Goal: Information Seeking & Learning: Learn about a topic

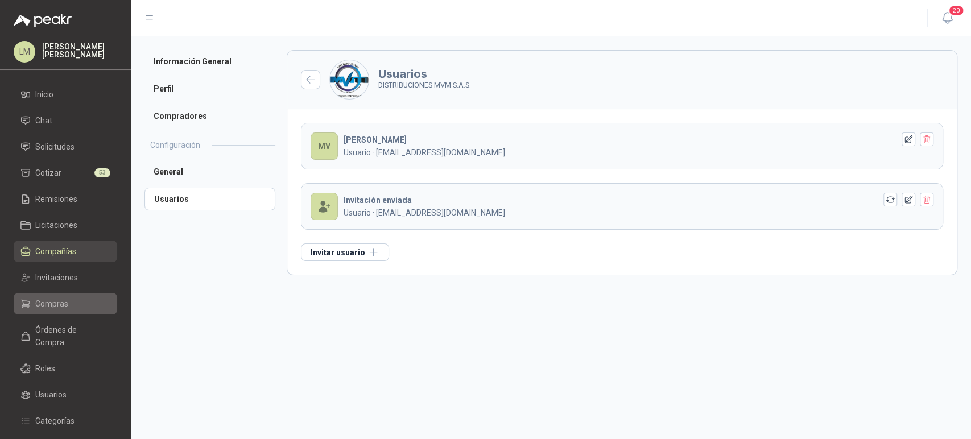
click at [54, 305] on span "Compras" at bounding box center [51, 303] width 33 height 13
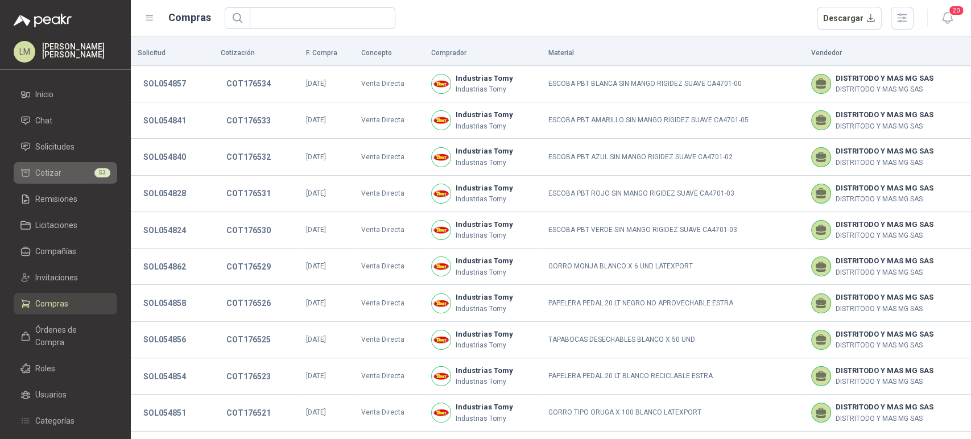
click at [61, 172] on li "Cotizar 53" at bounding box center [65, 173] width 90 height 13
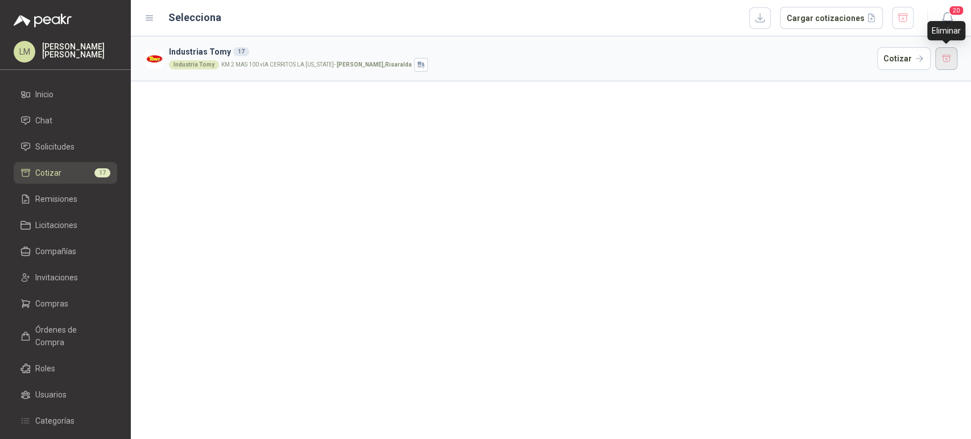
click at [941, 57] on button "button" at bounding box center [946, 58] width 23 height 23
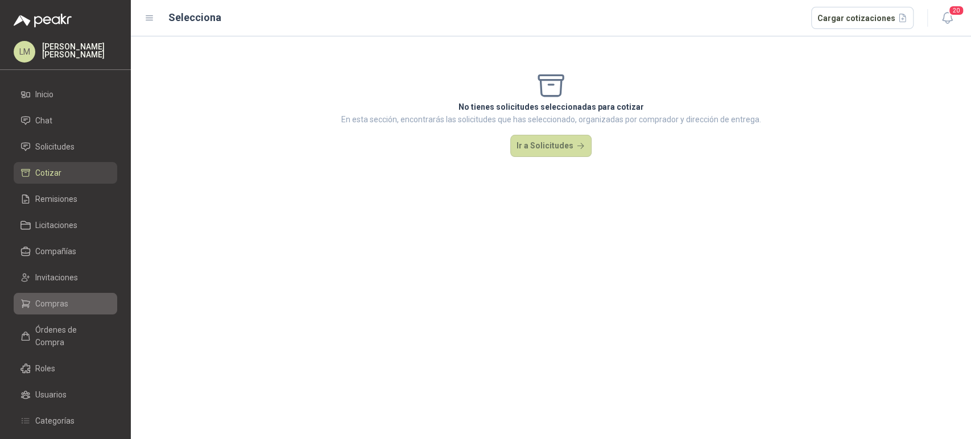
click at [50, 299] on span "Compras" at bounding box center [51, 303] width 33 height 13
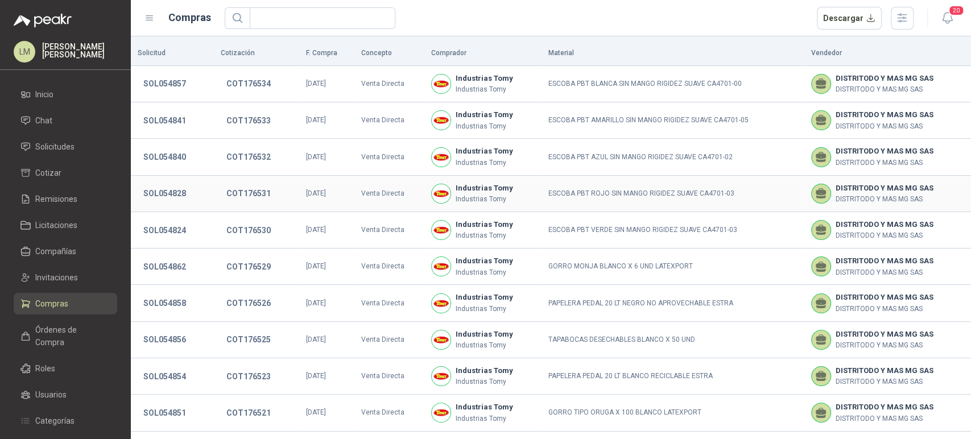
scroll to position [212, 0]
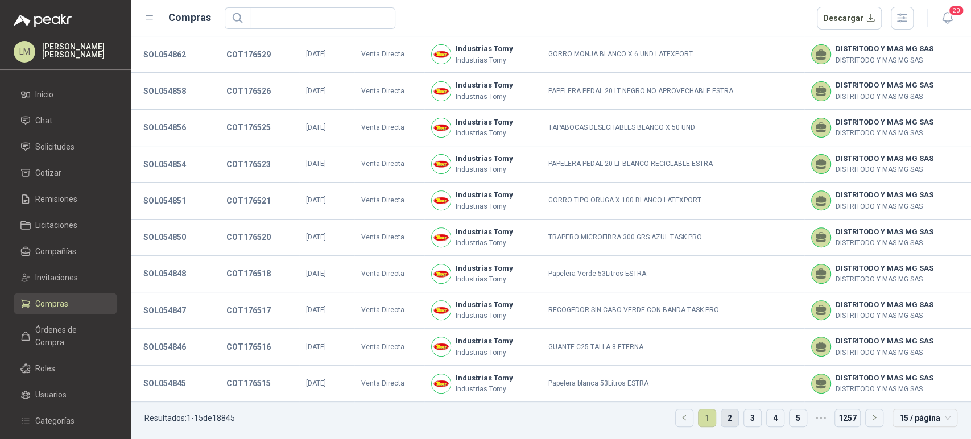
click at [721, 416] on link "2" at bounding box center [729, 417] width 17 height 17
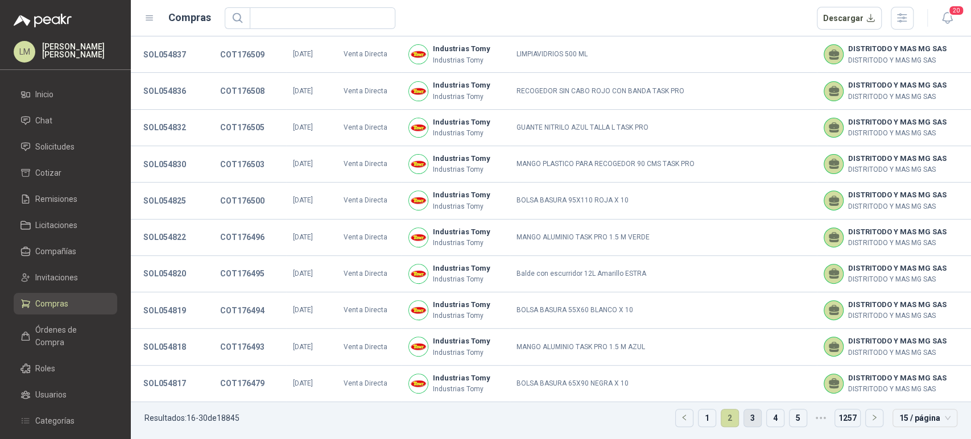
click at [744, 416] on link "3" at bounding box center [752, 417] width 17 height 17
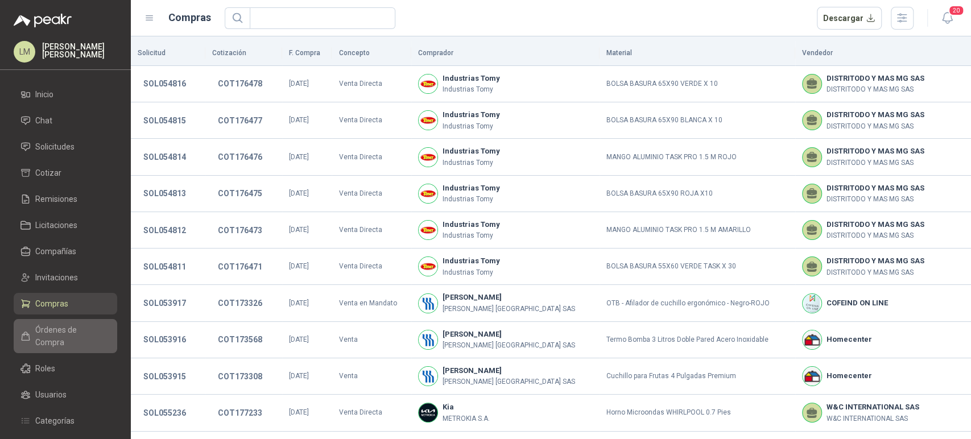
click at [69, 322] on link "Órdenes de Compra" at bounding box center [66, 336] width 104 height 34
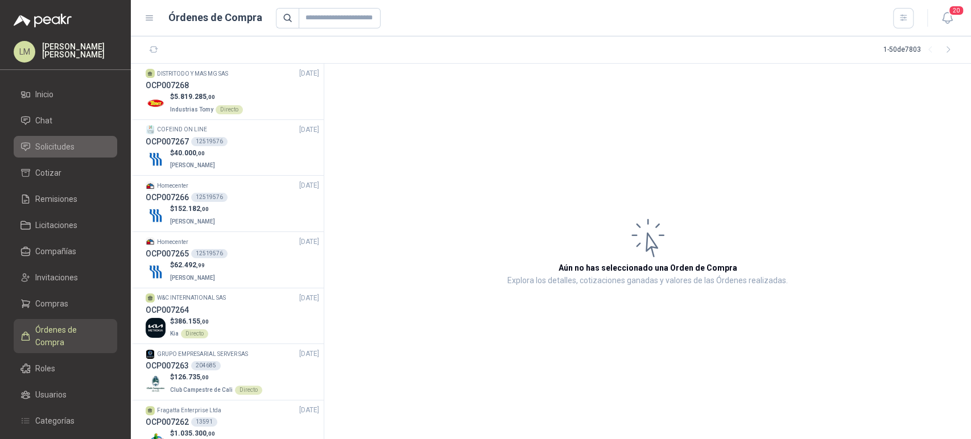
click at [54, 145] on span "Solicitudes" at bounding box center [54, 146] width 39 height 13
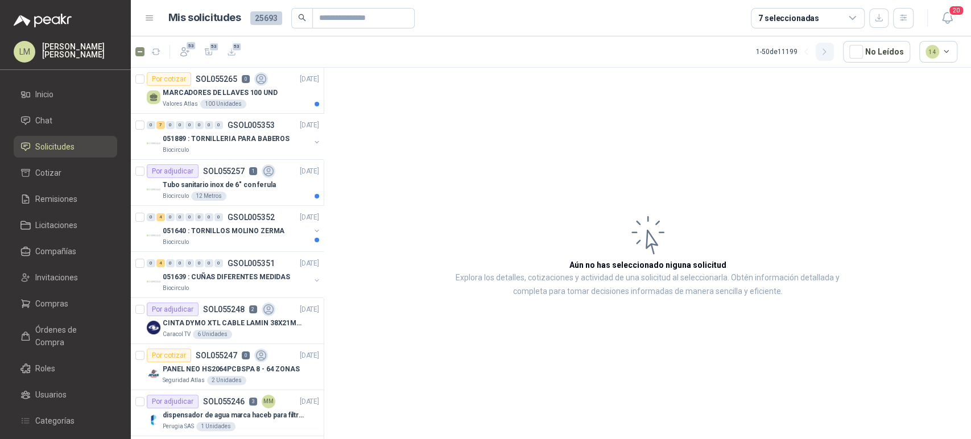
click at [825, 44] on button "button" at bounding box center [825, 52] width 18 height 18
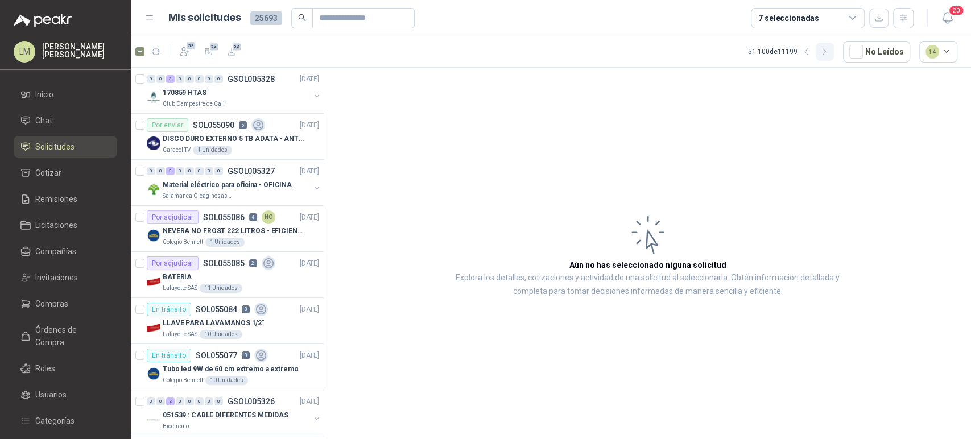
click at [828, 51] on icon "button" at bounding box center [824, 52] width 10 height 10
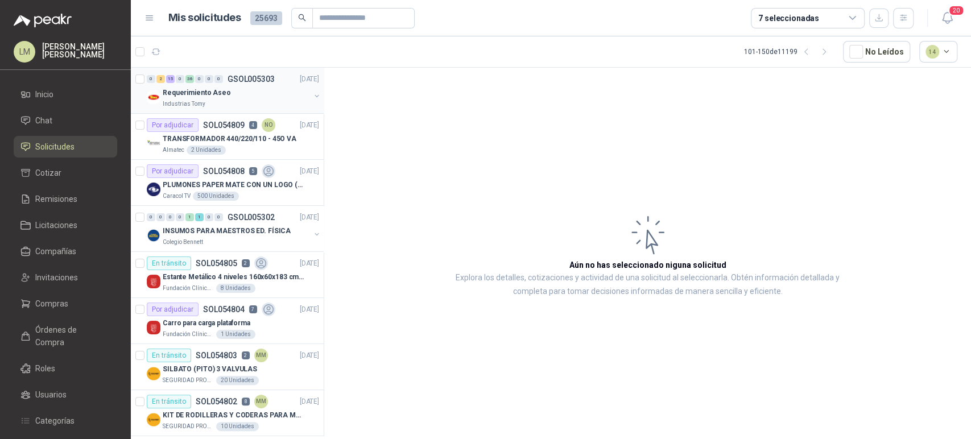
click at [312, 95] on button "button" at bounding box center [316, 96] width 9 height 9
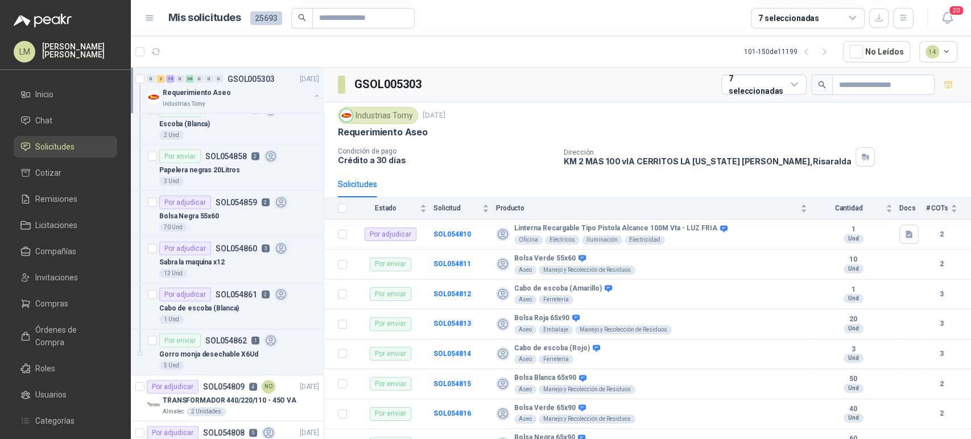
scroll to position [2178, 0]
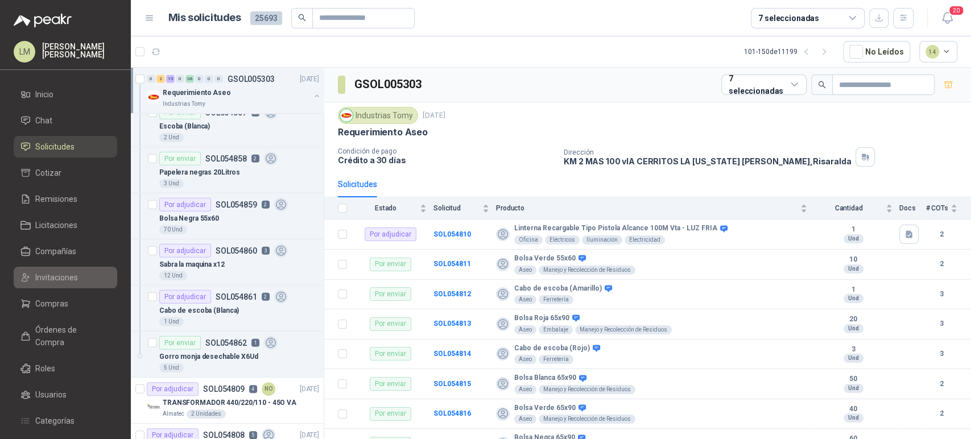
click at [47, 279] on span "Invitaciones" at bounding box center [56, 277] width 43 height 13
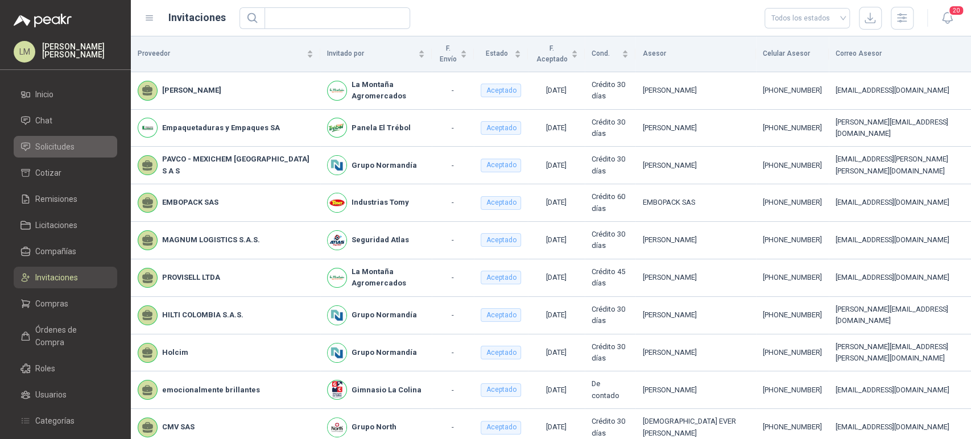
click at [59, 146] on span "Solicitudes" at bounding box center [54, 146] width 39 height 13
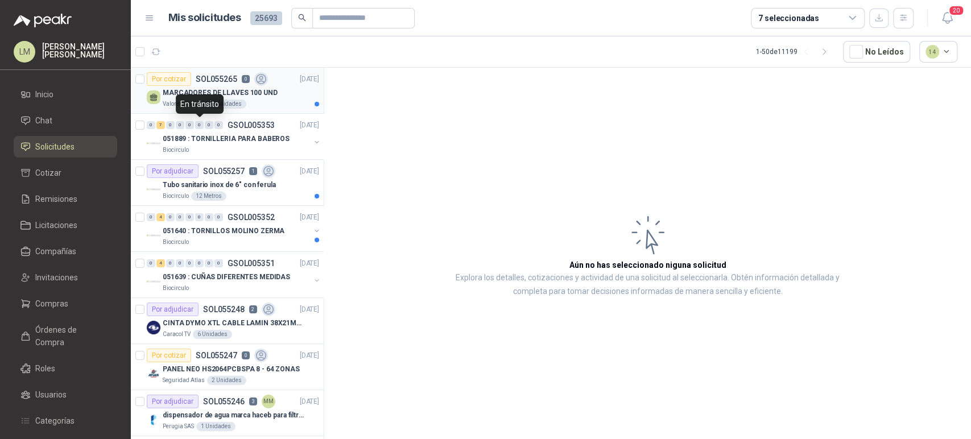
click at [194, 85] on div "Por cotizar SOL055265 0" at bounding box center [207, 79] width 121 height 14
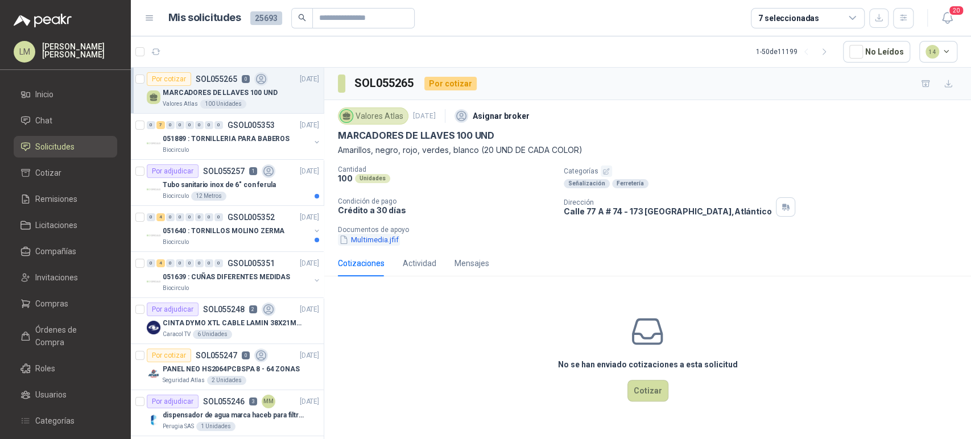
click at [378, 239] on button "Multimedia.jfif" at bounding box center [369, 240] width 62 height 12
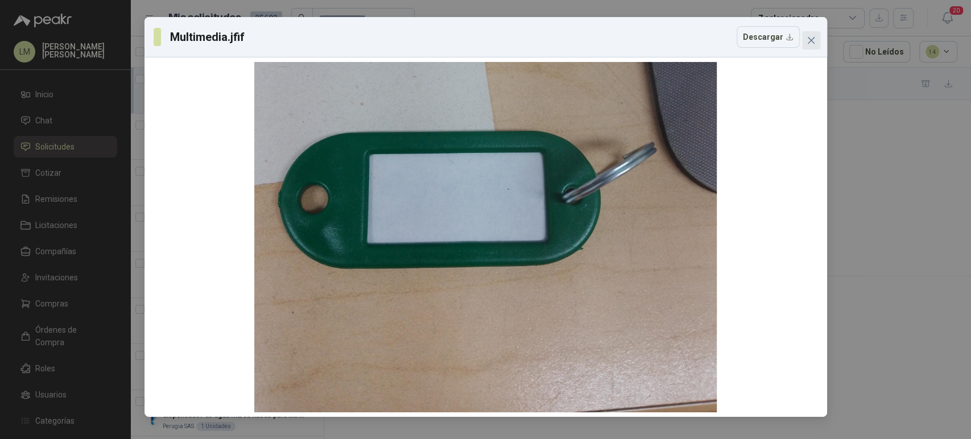
click at [811, 40] on icon "close" at bounding box center [810, 40] width 9 height 9
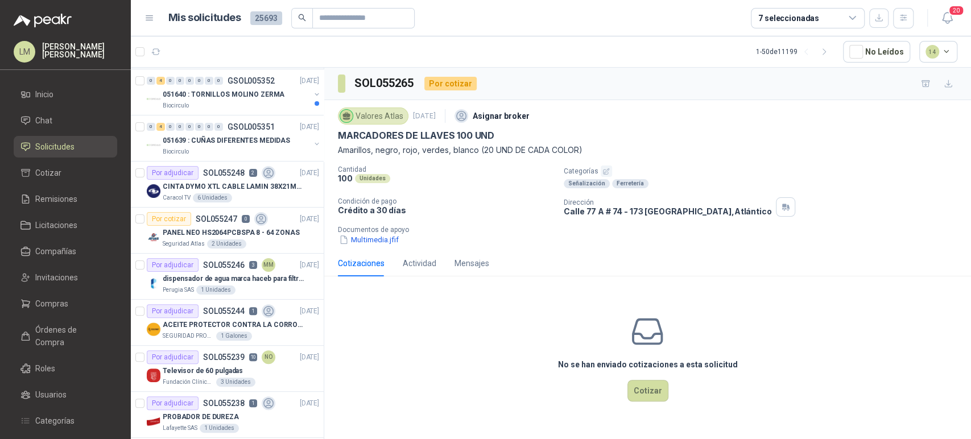
scroll to position [136, 0]
click at [170, 176] on div "Por adjudicar" at bounding box center [173, 173] width 52 height 14
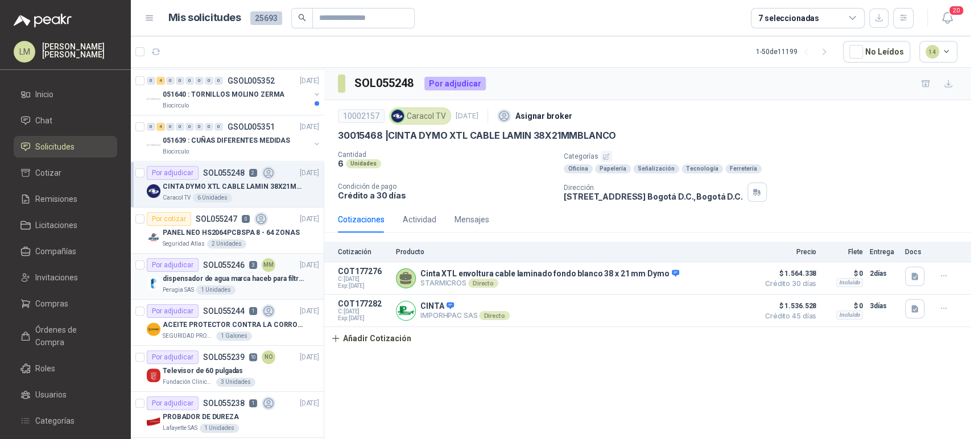
click at [218, 272] on div "dispensador de agua marca haceb para filtros Nikkei" at bounding box center [241, 279] width 156 height 14
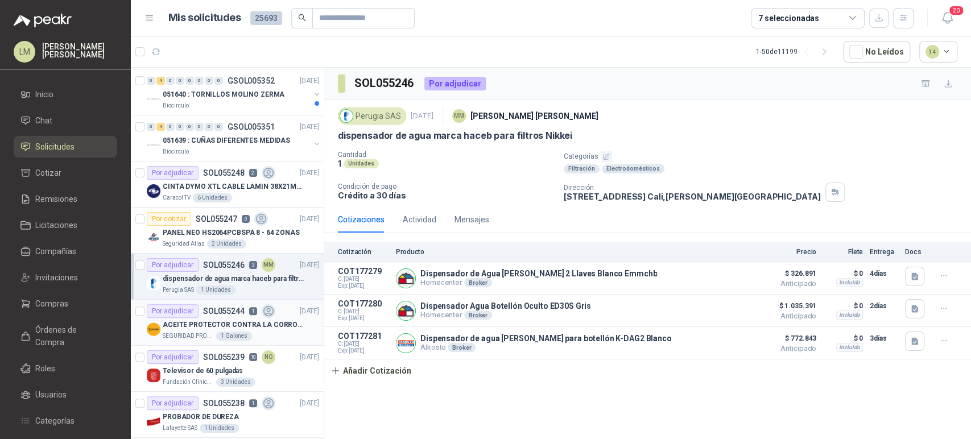
click at [221, 314] on div "Por adjudicar SOL055244 1" at bounding box center [211, 311] width 129 height 14
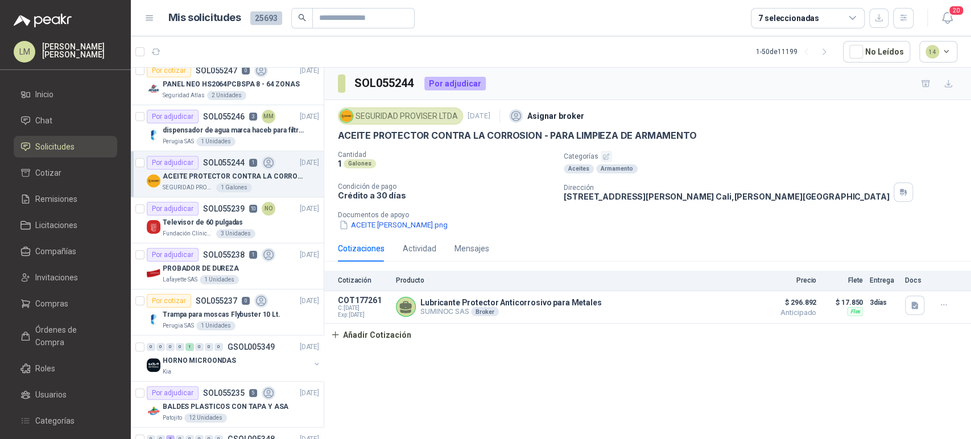
scroll to position [286, 0]
click at [227, 210] on p "SOL055239" at bounding box center [224, 208] width 42 height 8
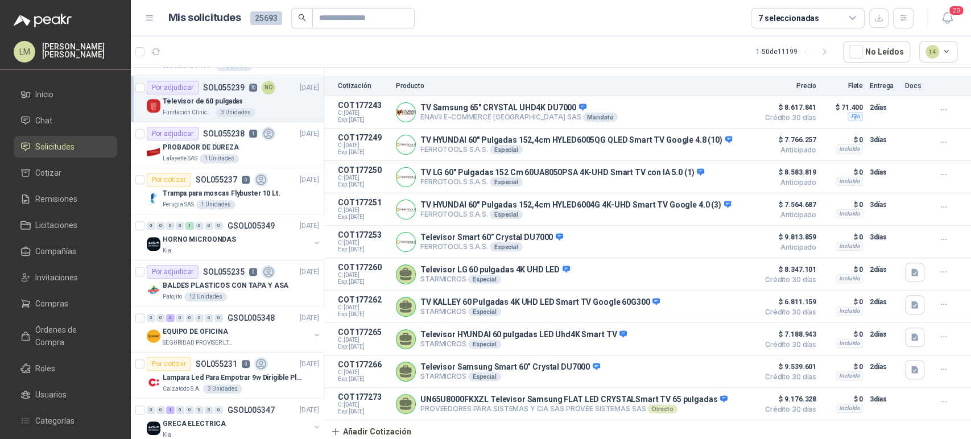
scroll to position [504, 0]
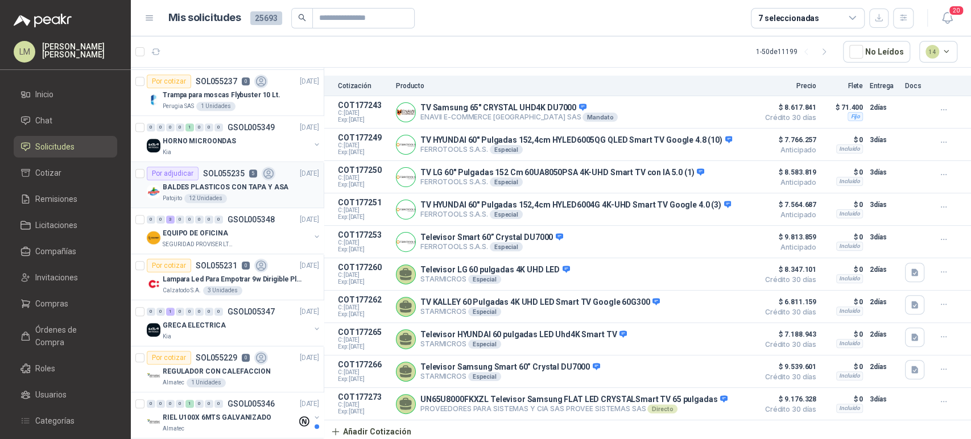
click at [214, 188] on p "BALDES PLASTICOS CON TAPA Y ASA" at bounding box center [226, 187] width 126 height 11
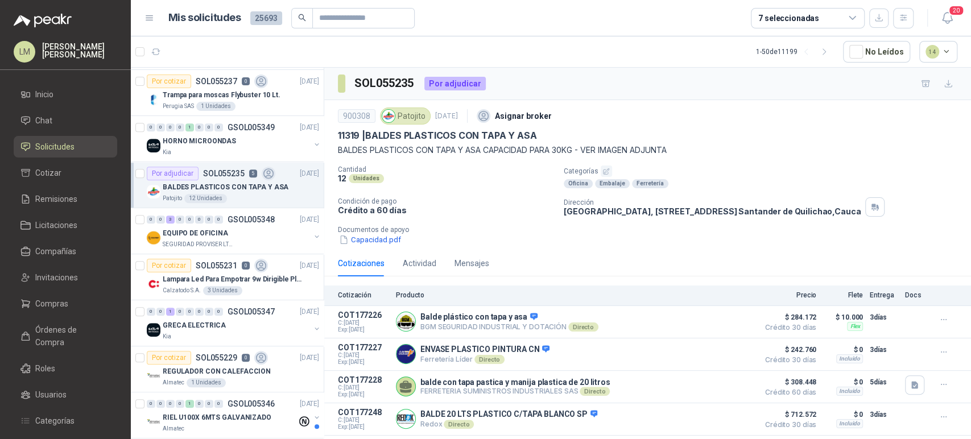
scroll to position [49, 0]
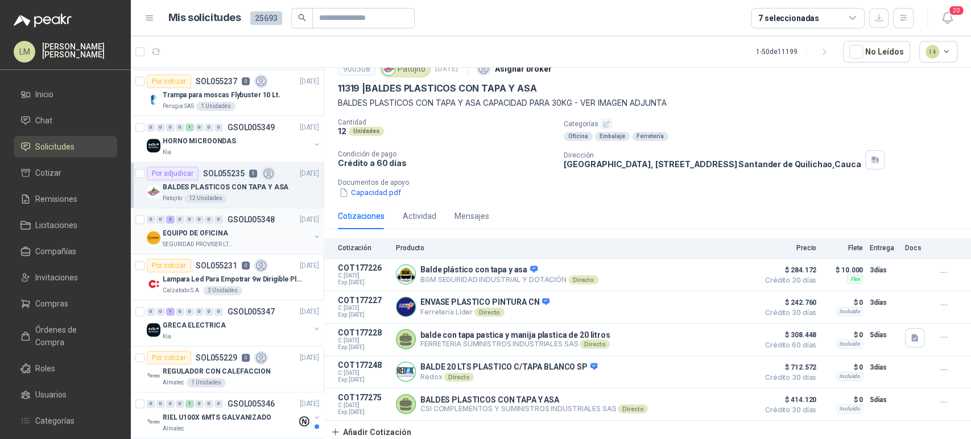
click at [224, 235] on div "EQUIPO DE OFICINA" at bounding box center [236, 233] width 147 height 14
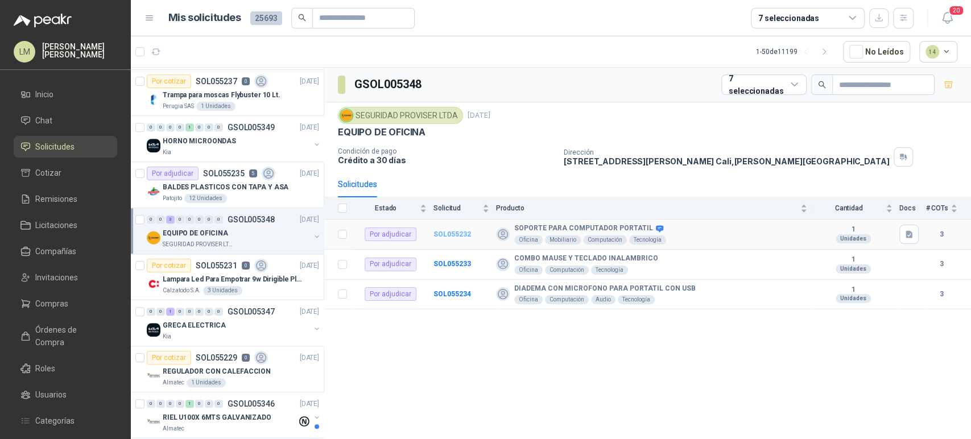
click at [454, 237] on b "SOL055232" at bounding box center [452, 234] width 38 height 8
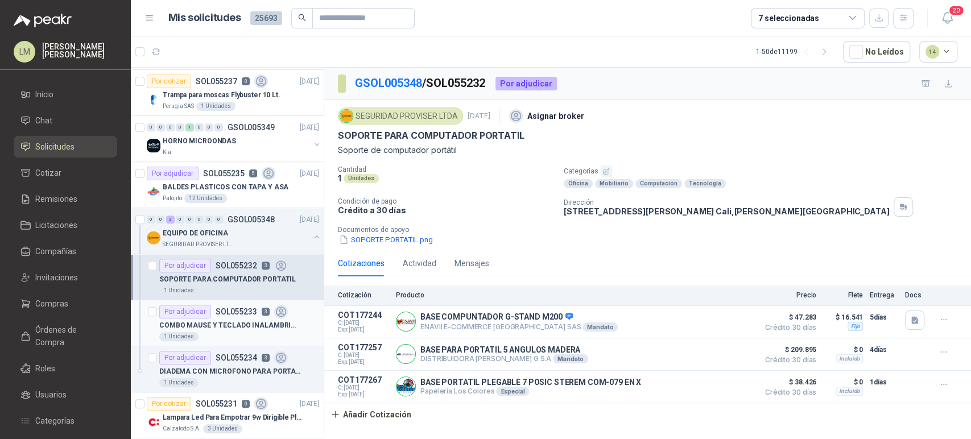
click at [214, 318] on div "COMBO MAUSE Y TECLADO INALAMBRICO" at bounding box center [239, 325] width 160 height 14
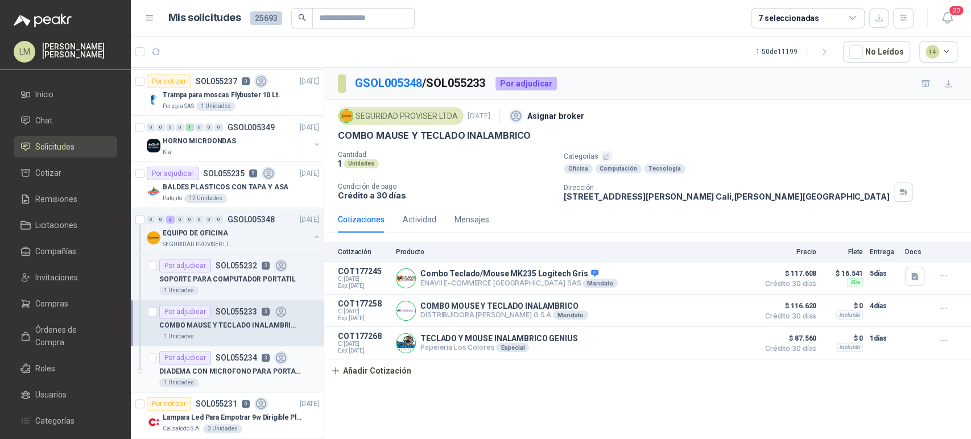
click at [216, 358] on p "SOL055234" at bounding box center [237, 358] width 42 height 8
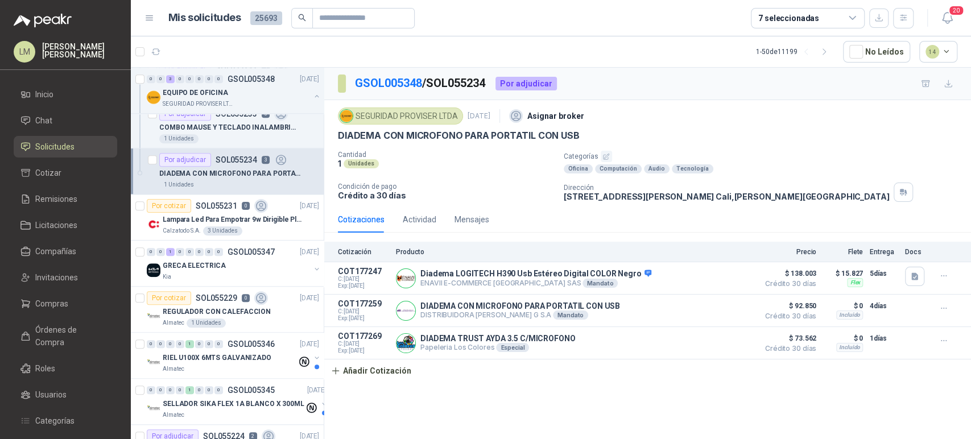
scroll to position [804, 0]
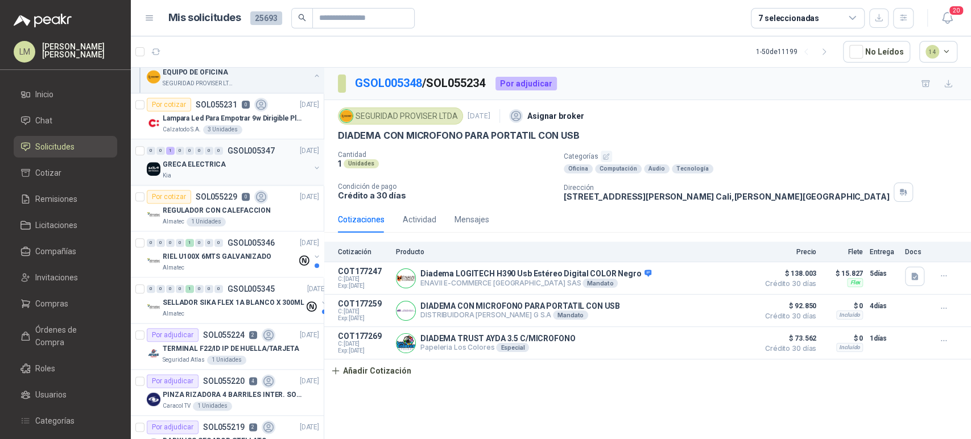
click at [216, 171] on div "Kia" at bounding box center [236, 175] width 147 height 9
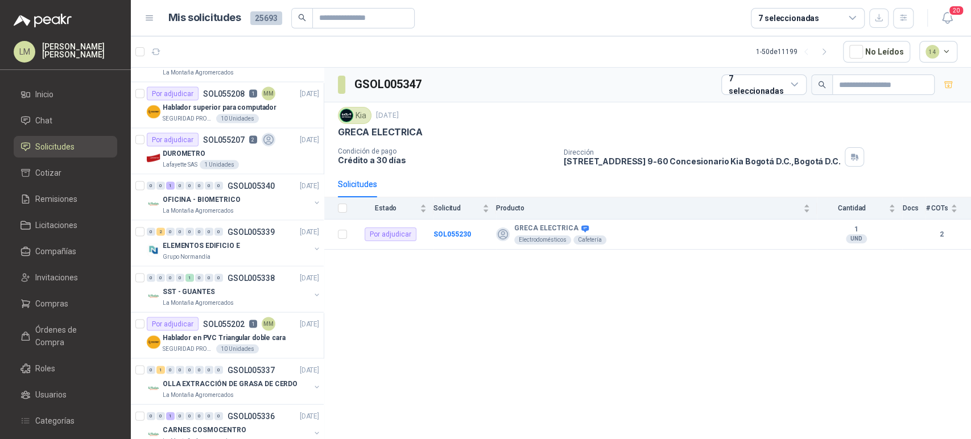
scroll to position [1508, 0]
click at [312, 196] on button "button" at bounding box center [316, 200] width 9 height 9
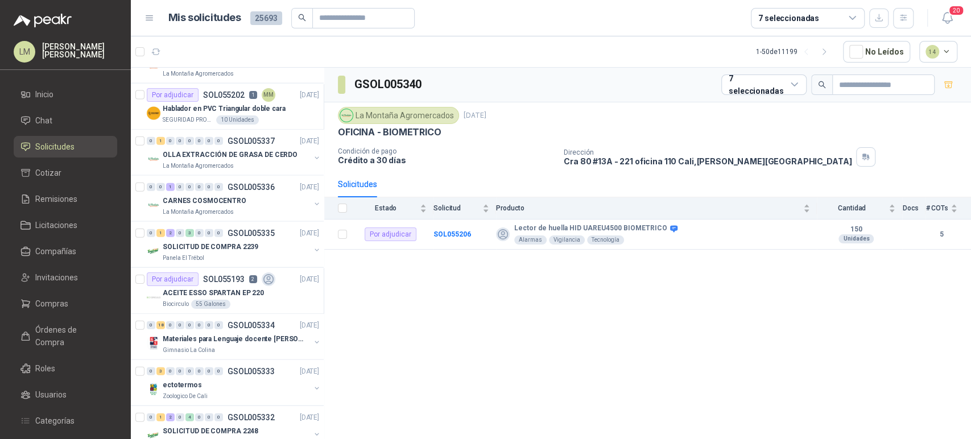
scroll to position [1786, 0]
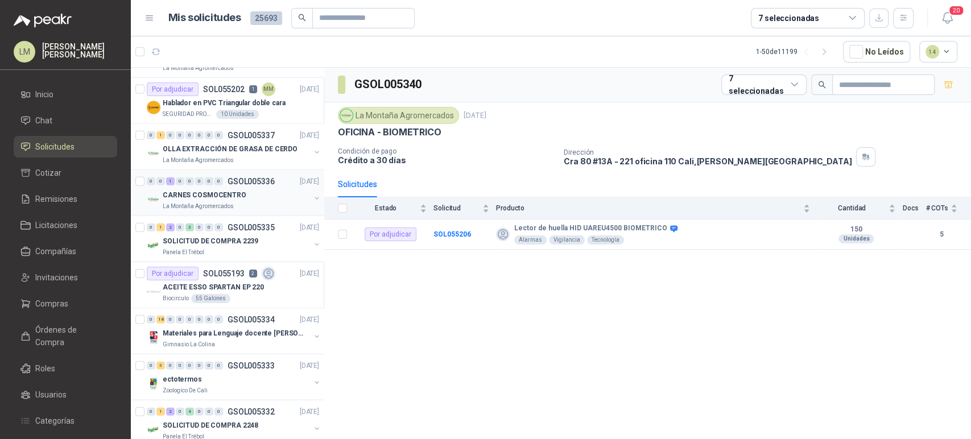
click at [312, 194] on button "button" at bounding box center [316, 198] width 9 height 9
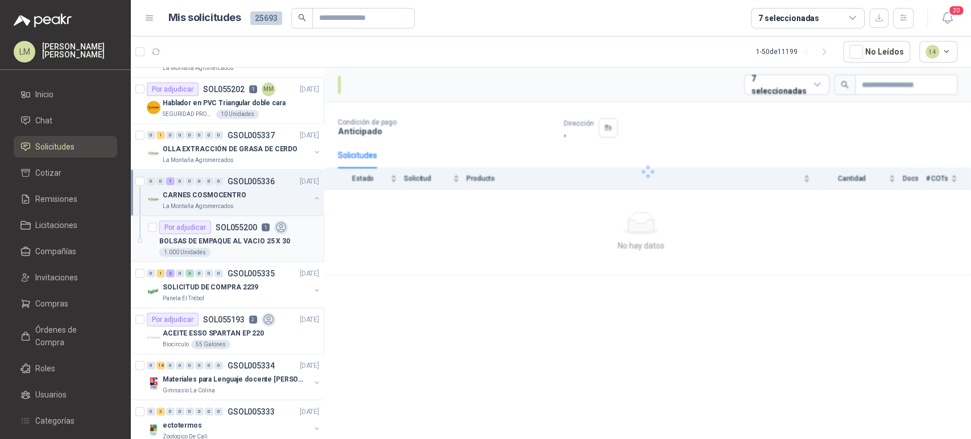
click at [237, 248] on div "1.000 Unidades" at bounding box center [239, 252] width 160 height 9
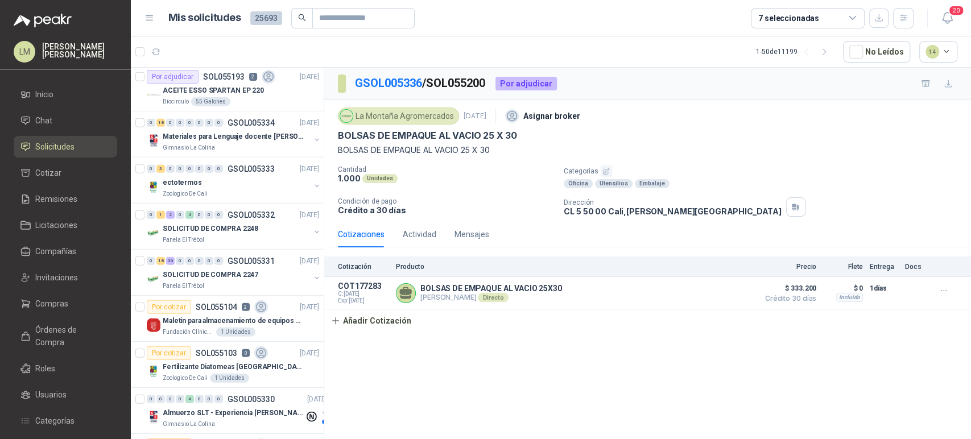
scroll to position [2031, 0]
click at [806, 22] on div "7 seleccionadas" at bounding box center [788, 18] width 61 height 13
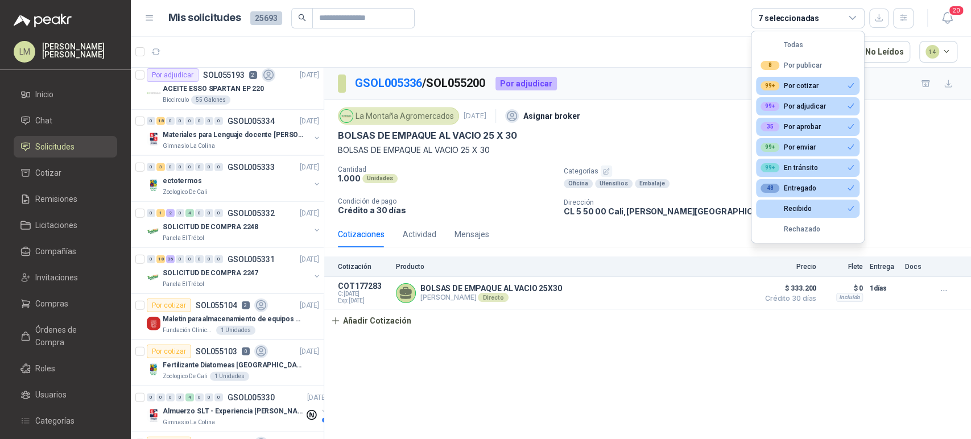
click at [659, 76] on div "GSOL005336 / SOL055200 Por adjudicar" at bounding box center [647, 84] width 647 height 32
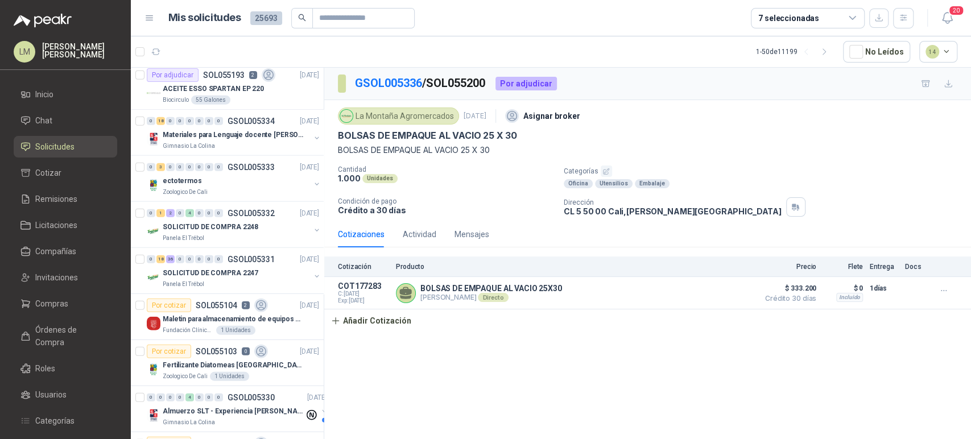
click at [624, 437] on div "GSOL005336 / SOL055200 Por adjudicar La Montaña Agromercados [DATE] Asignar bro…" at bounding box center [647, 255] width 647 height 375
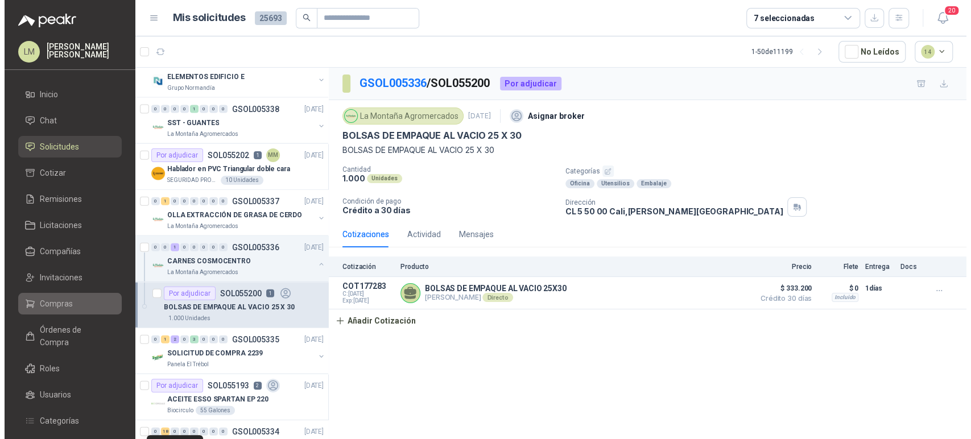
scroll to position [1720, 0]
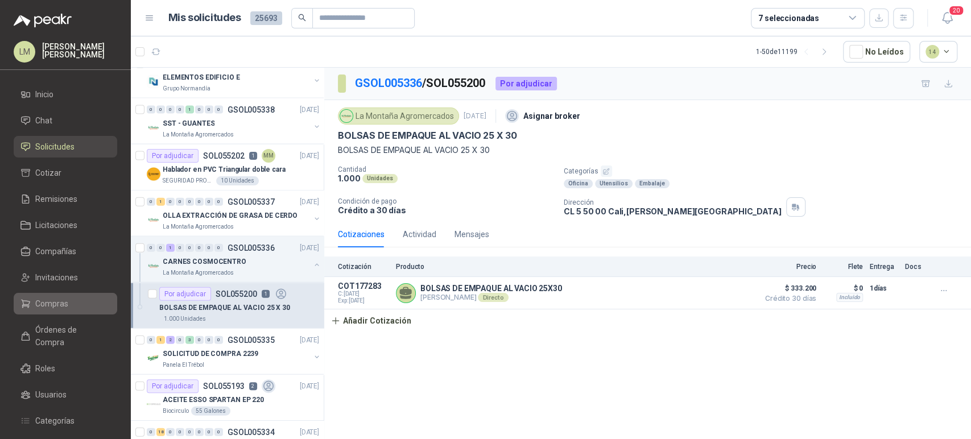
click at [36, 308] on span "Compras" at bounding box center [51, 303] width 33 height 13
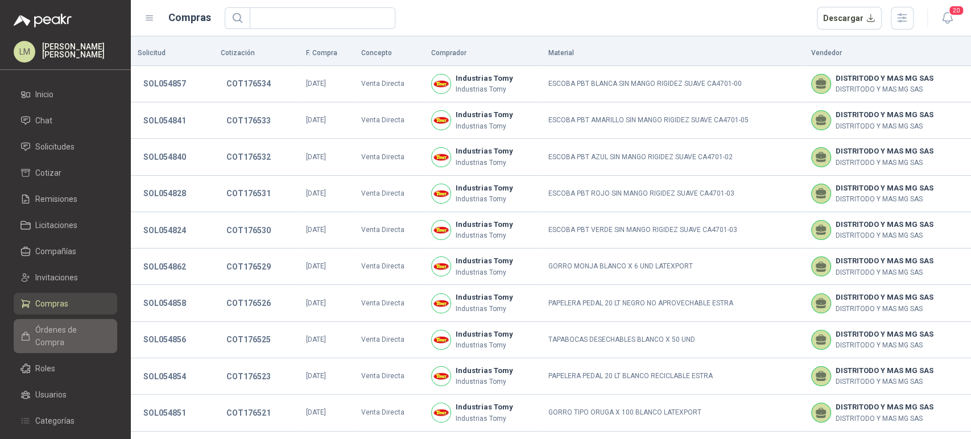
click at [77, 326] on span "Órdenes de Compra" at bounding box center [70, 336] width 71 height 25
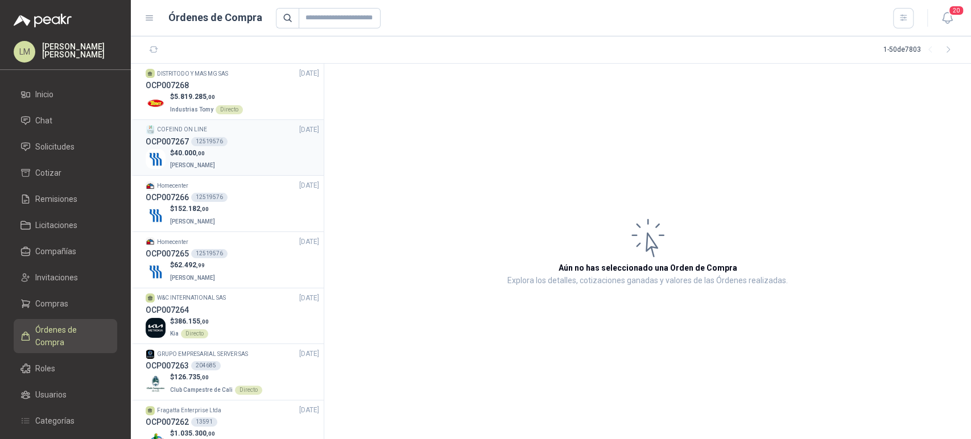
click at [189, 143] on div "OCP007267 12519576" at bounding box center [232, 141] width 173 height 13
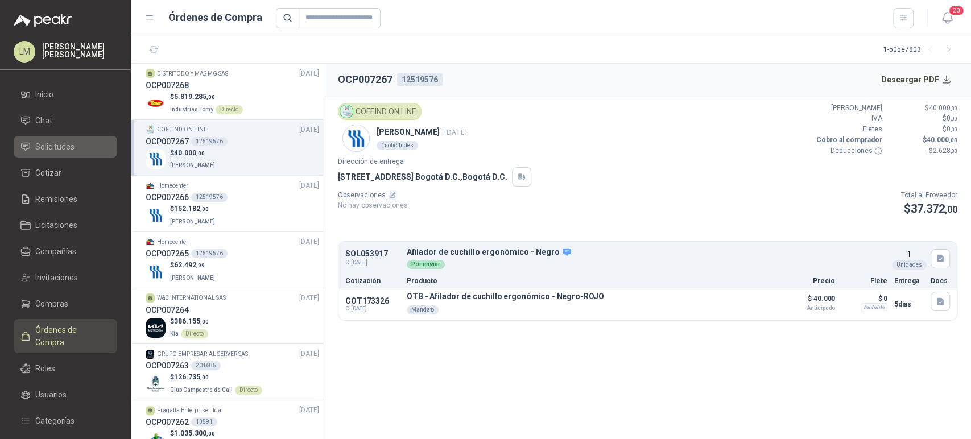
click at [60, 144] on span "Solicitudes" at bounding box center [54, 146] width 39 height 13
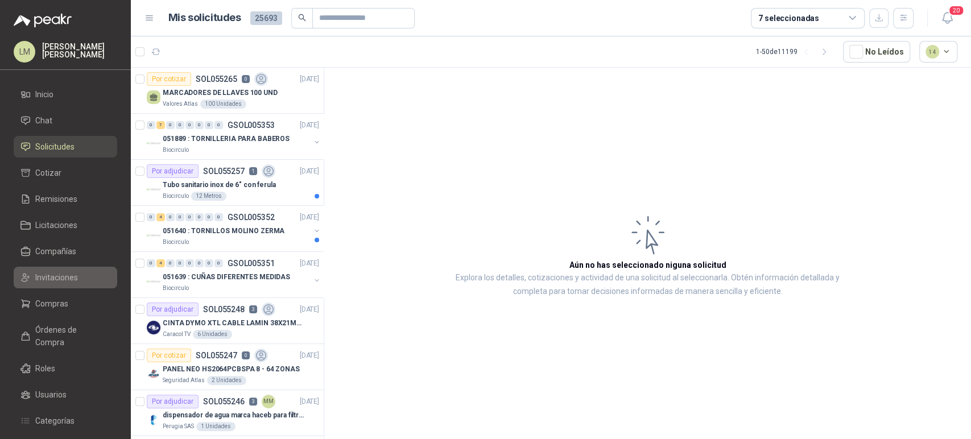
click at [42, 276] on span "Invitaciones" at bounding box center [56, 277] width 43 height 13
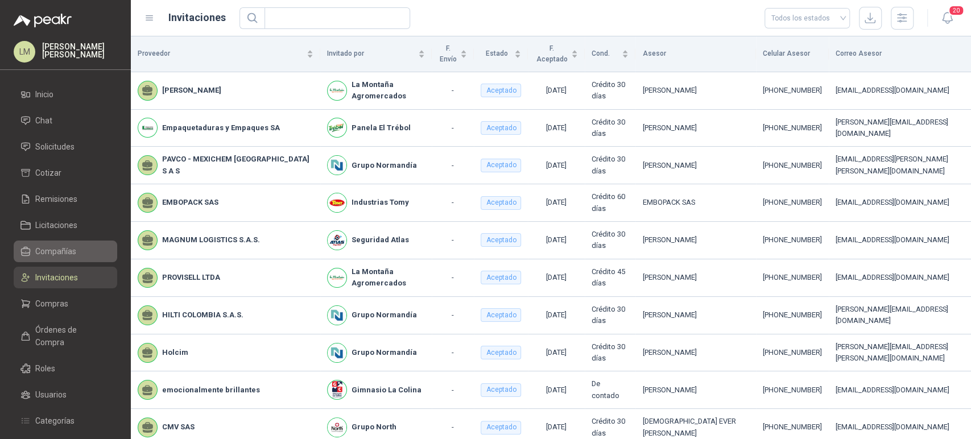
click at [48, 250] on span "Compañías" at bounding box center [55, 251] width 41 height 13
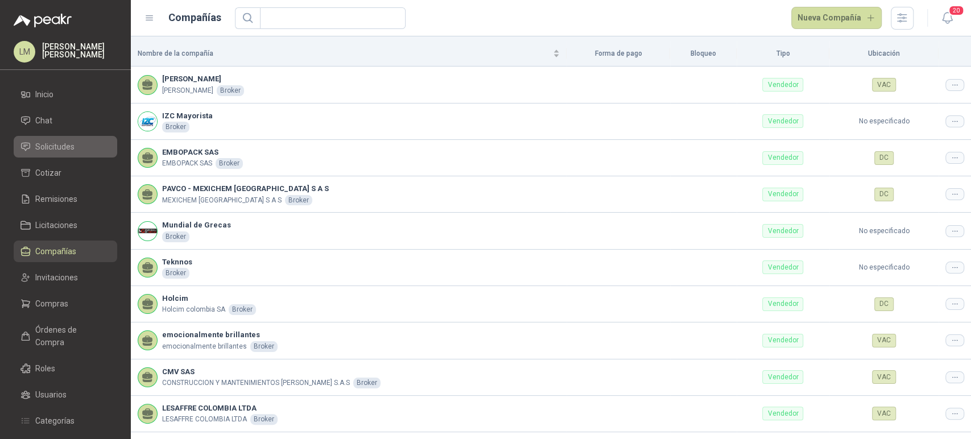
click at [76, 145] on li "Solicitudes" at bounding box center [65, 146] width 90 height 13
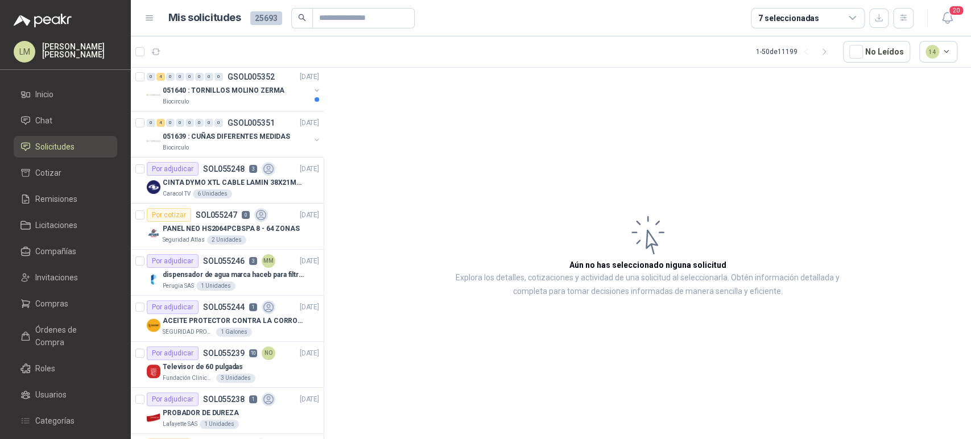
scroll to position [141, 0]
click at [208, 181] on p "CINTA DYMO XTL CABLE LAMIN 38X21MMBLANCO" at bounding box center [234, 182] width 142 height 11
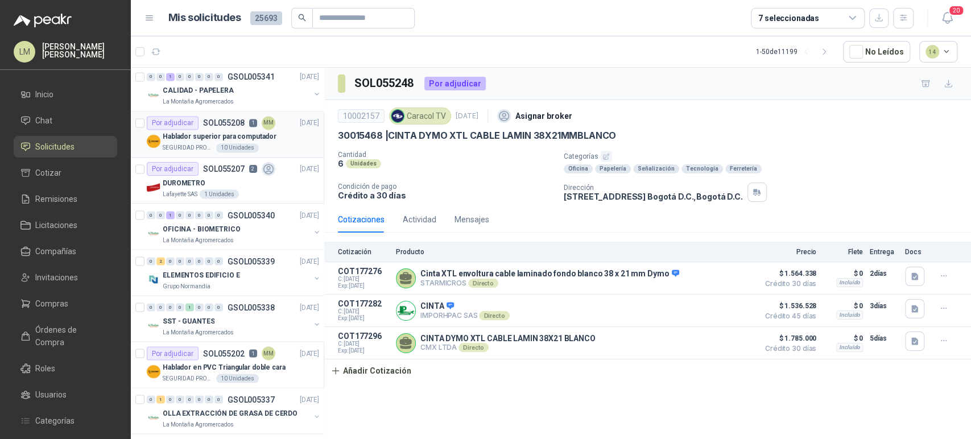
scroll to position [1344, 0]
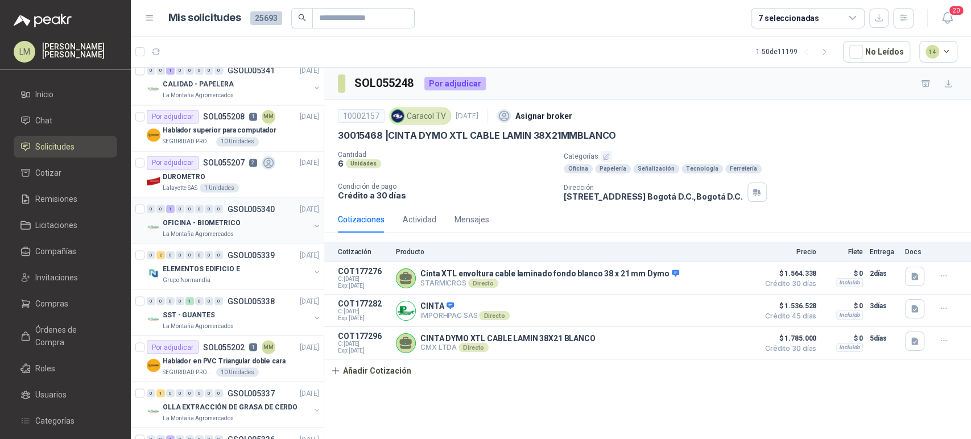
click at [215, 222] on p "OFICINA - BIOMETRICO" at bounding box center [202, 222] width 78 height 11
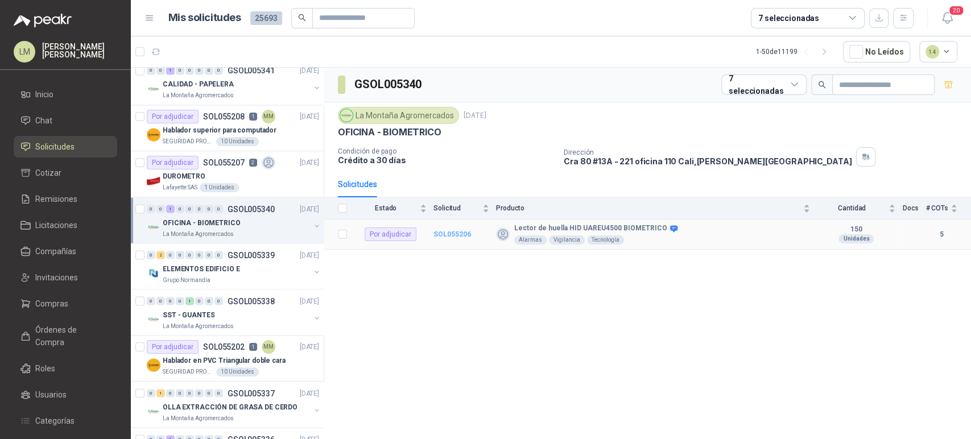
click at [450, 231] on b "SOL055206" at bounding box center [452, 234] width 38 height 8
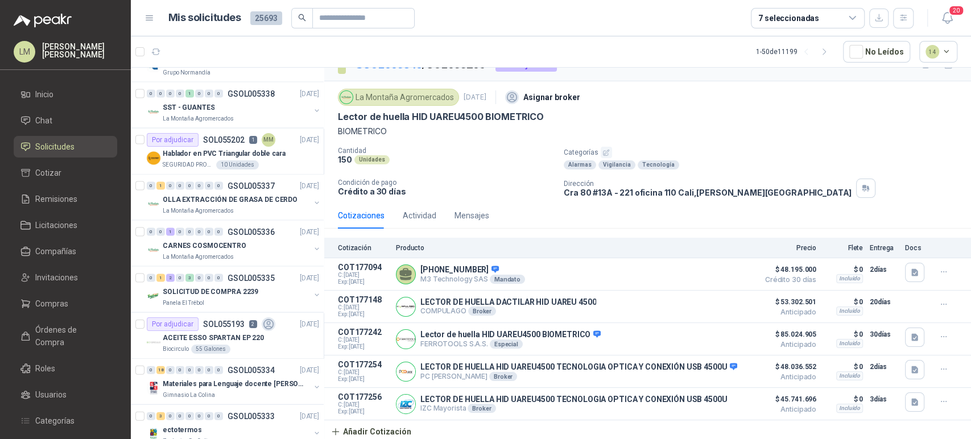
scroll to position [1620, 0]
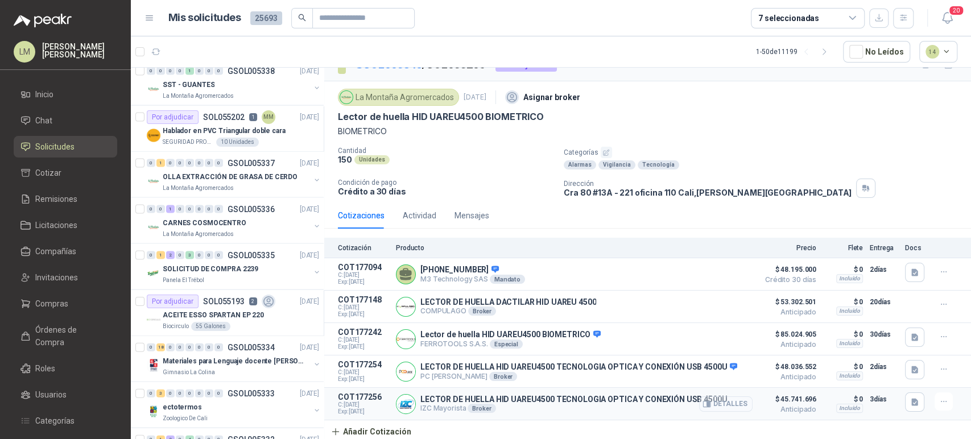
click at [735, 404] on button "Detalles" at bounding box center [725, 403] width 53 height 15
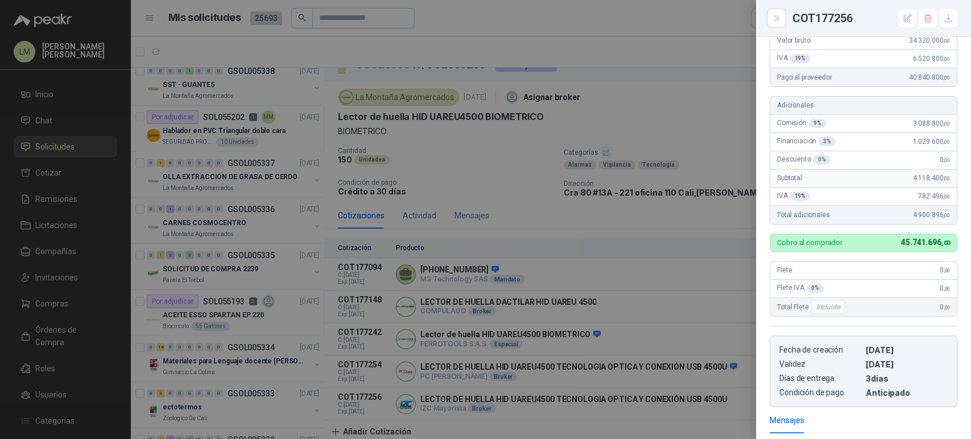
scroll to position [163, 0]
click at [491, 155] on div at bounding box center [485, 219] width 971 height 439
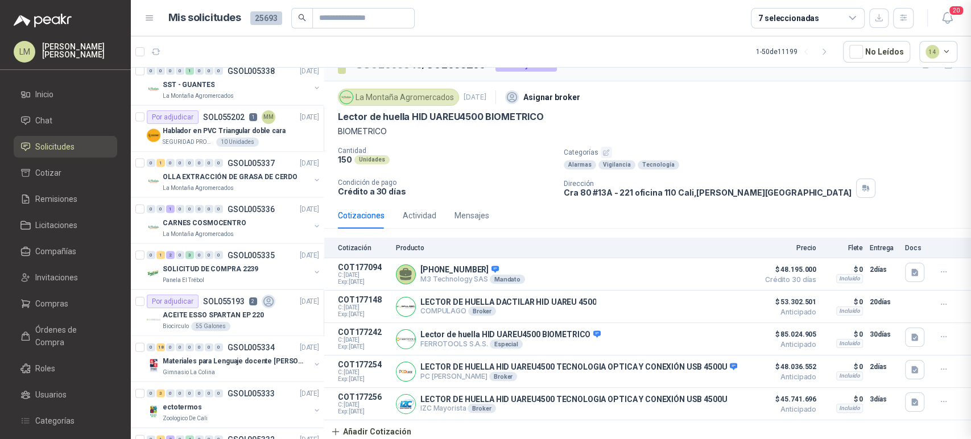
scroll to position [333, 0]
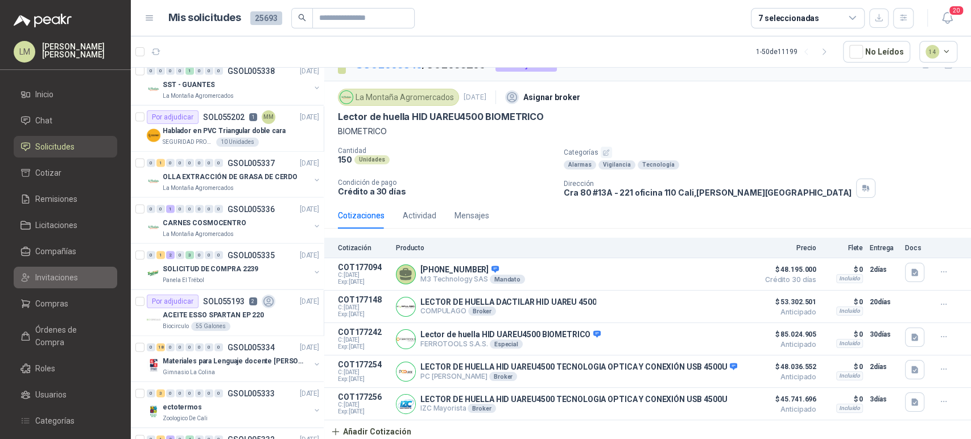
click at [53, 272] on span "Invitaciones" at bounding box center [56, 277] width 43 height 13
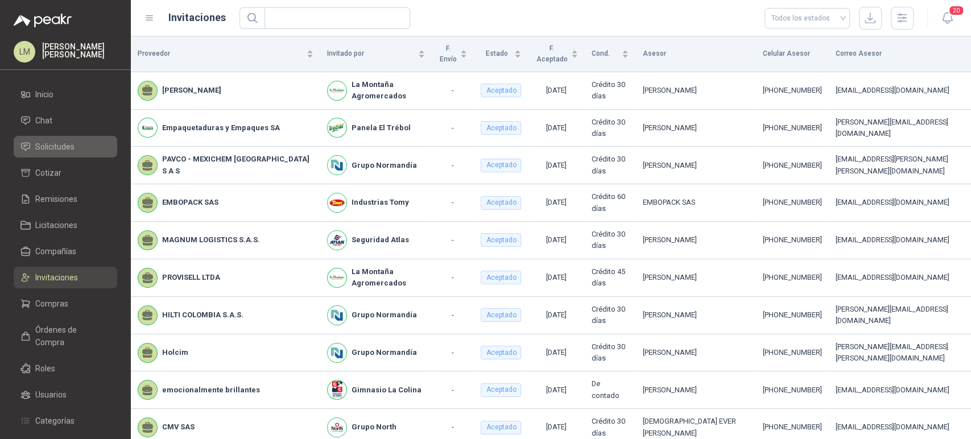
click at [68, 147] on span "Solicitudes" at bounding box center [54, 146] width 39 height 13
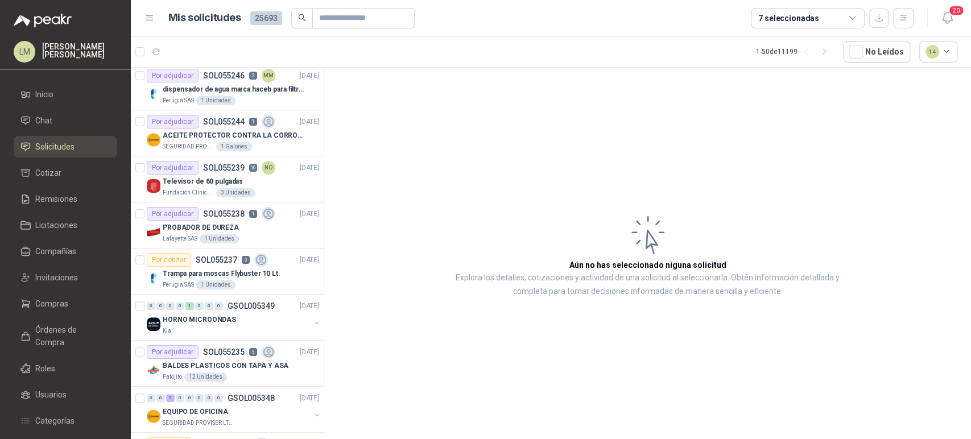
scroll to position [326, 0]
click at [341, 24] on input "text" at bounding box center [359, 18] width 80 height 19
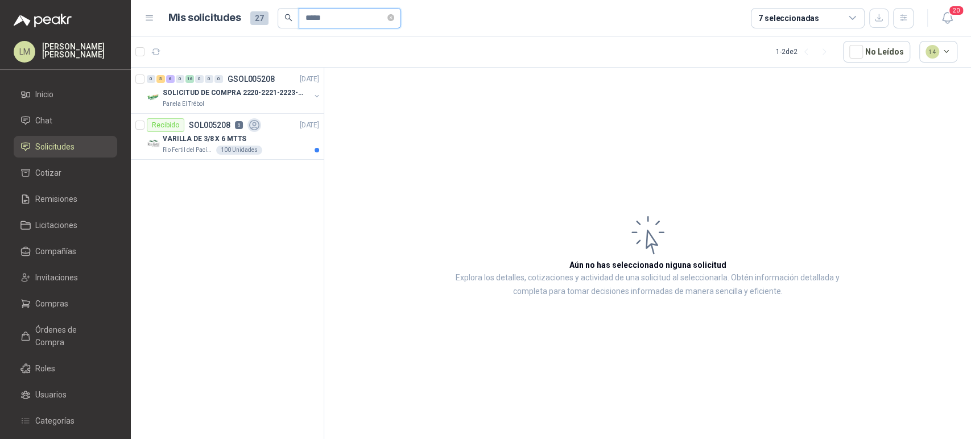
scroll to position [0, 0]
type input "*****"
click at [387, 110] on article "Aún no has seleccionado niguna solicitud Explora los detalles, cotizaciones y a…" at bounding box center [647, 255] width 647 height 375
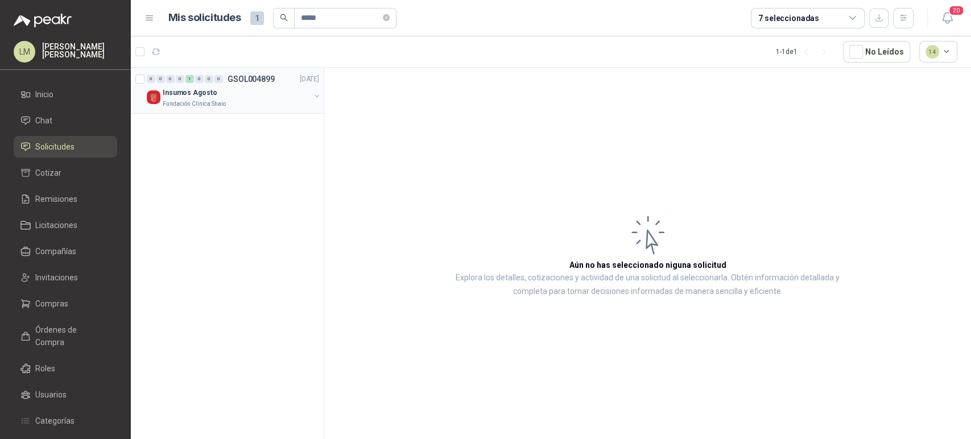
click at [313, 99] on button "button" at bounding box center [316, 96] width 9 height 9
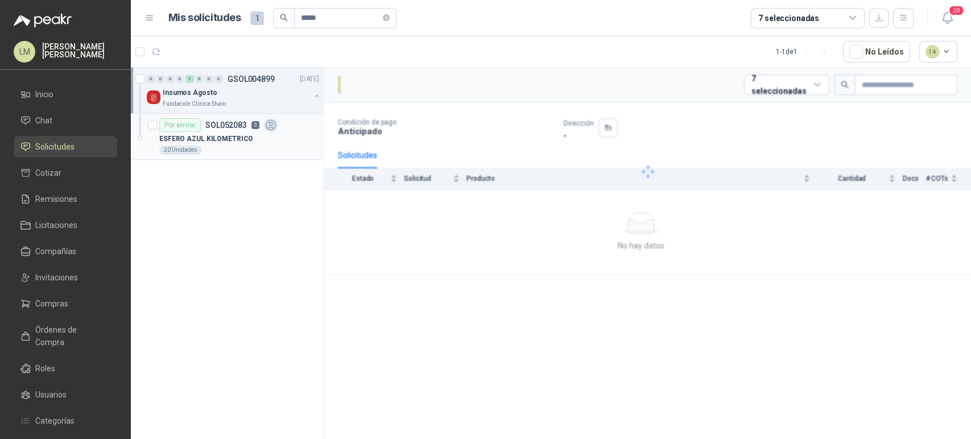
click at [227, 131] on div "Por enviar SOL052083 3" at bounding box center [218, 125] width 118 height 14
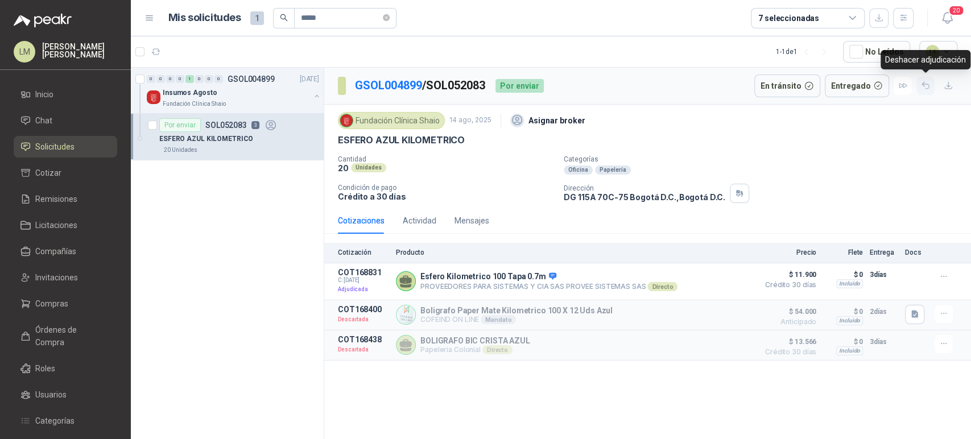
click at [922, 89] on icon "button" at bounding box center [926, 86] width 10 height 10
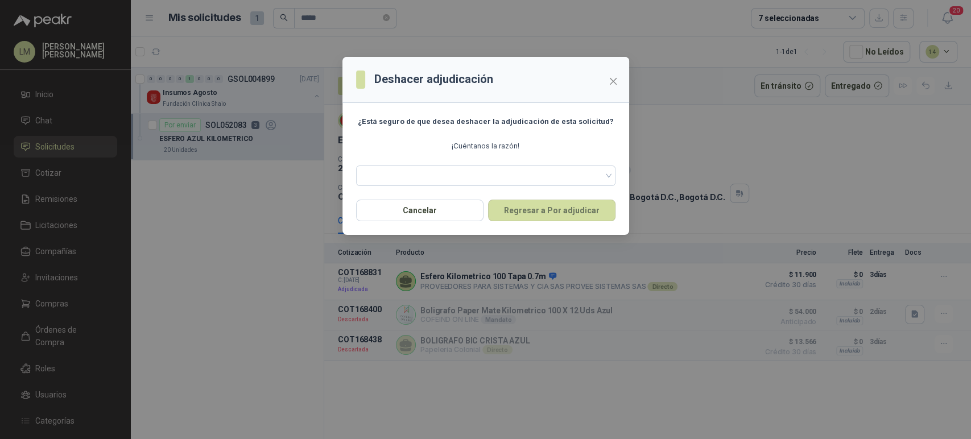
click at [530, 186] on section "¿Está seguro de que desea deshacer la adjudicación de esta solicitud? ¡Cuéntano…" at bounding box center [485, 151] width 287 height 97
click at [532, 181] on span at bounding box center [486, 175] width 246 height 17
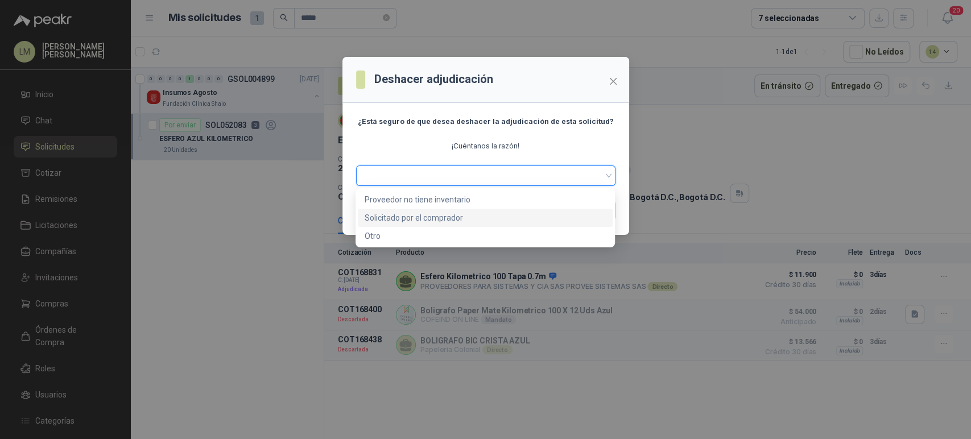
click at [403, 220] on div "Solicitado por el comprador" at bounding box center [485, 218] width 241 height 13
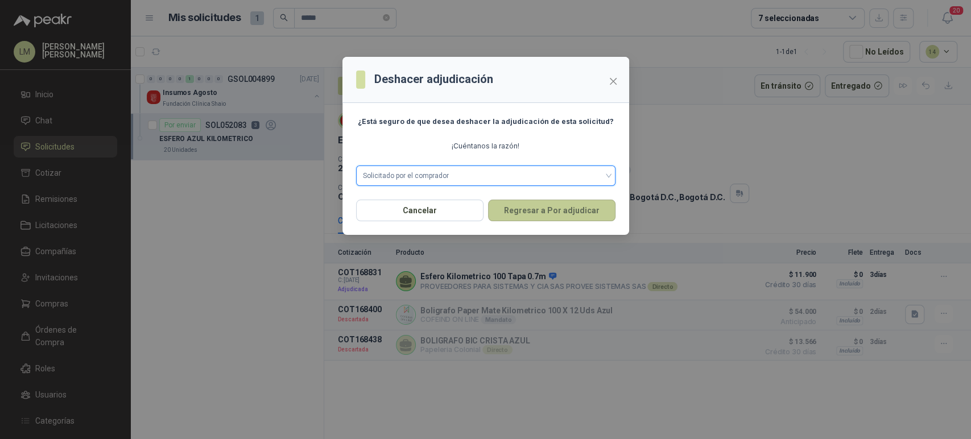
click at [545, 208] on button "Regresar a Por adjudicar" at bounding box center [551, 211] width 127 height 22
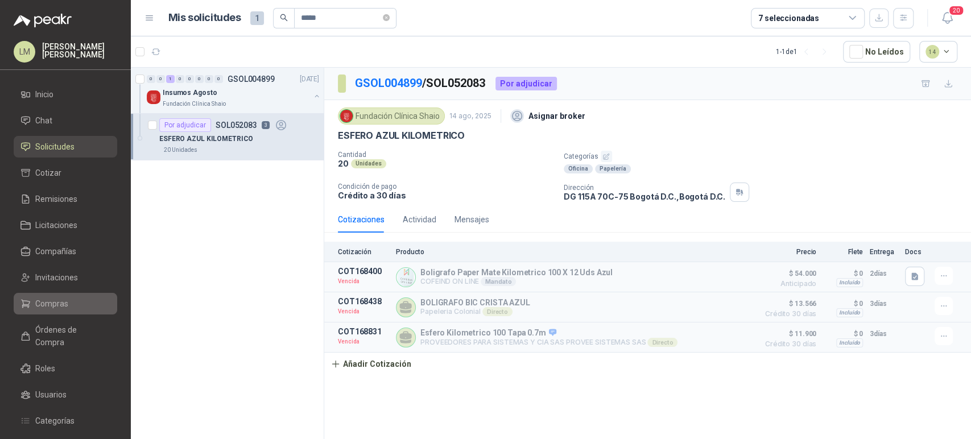
click at [48, 306] on span "Compras" at bounding box center [51, 303] width 33 height 13
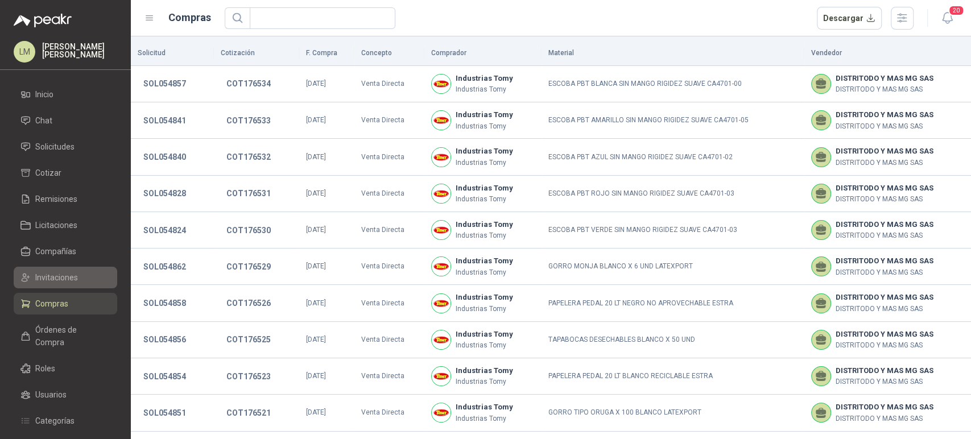
click at [56, 283] on span "Invitaciones" at bounding box center [56, 277] width 43 height 13
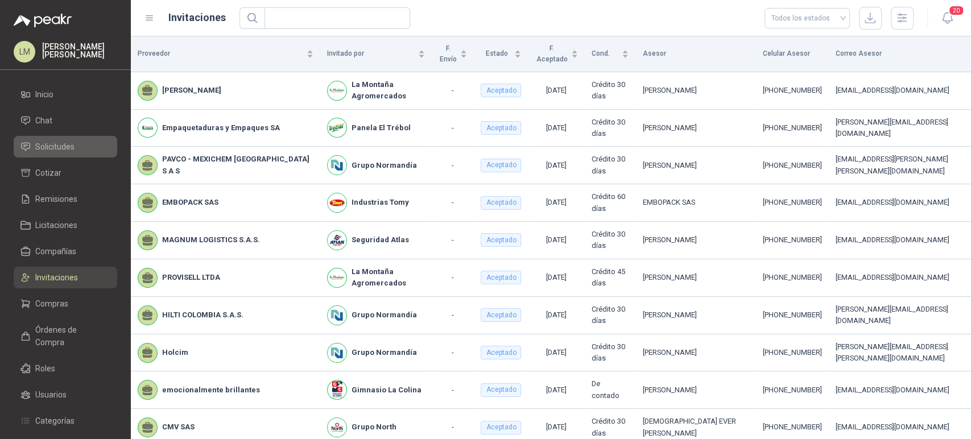
click at [60, 144] on span "Solicitudes" at bounding box center [54, 146] width 39 height 13
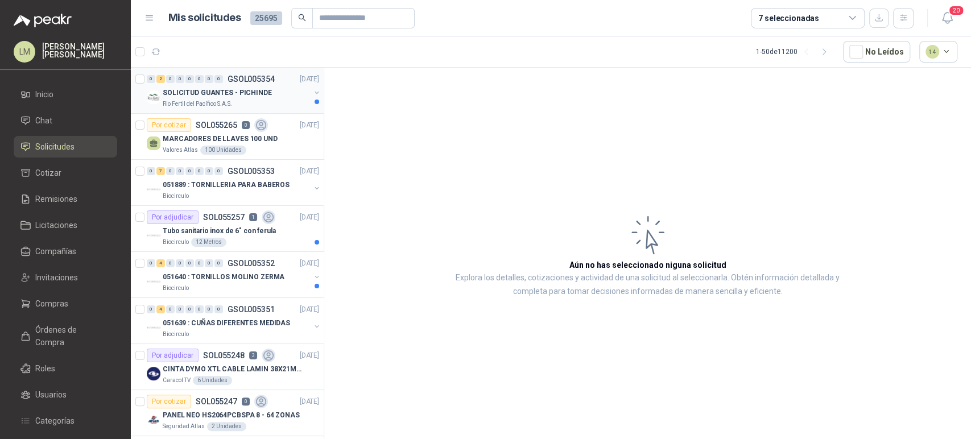
click at [312, 90] on button "button" at bounding box center [316, 92] width 9 height 9
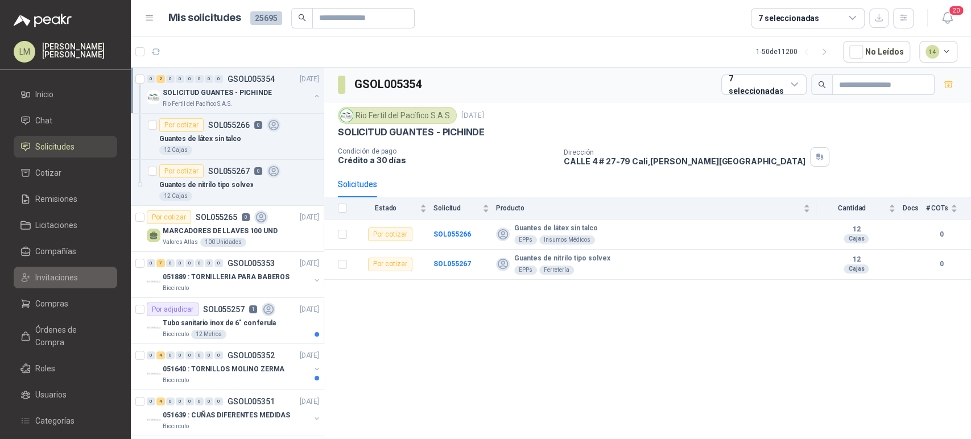
click at [59, 279] on span "Invitaciones" at bounding box center [56, 277] width 43 height 13
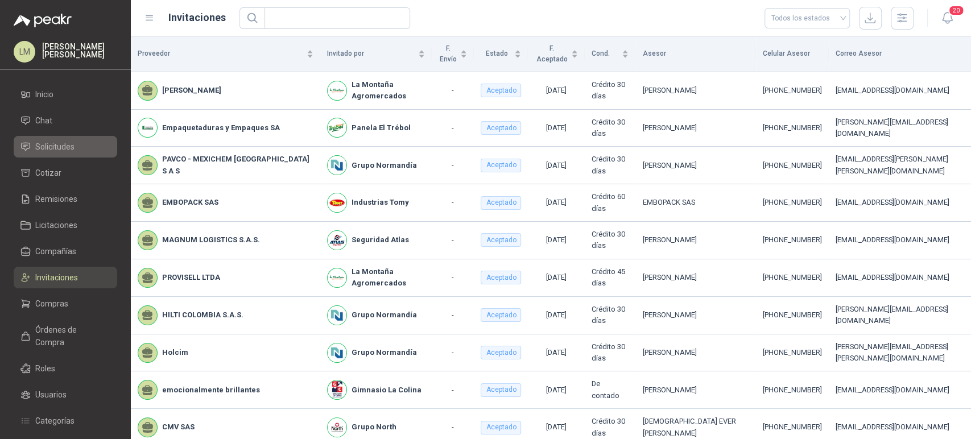
click at [60, 144] on span "Solicitudes" at bounding box center [54, 146] width 39 height 13
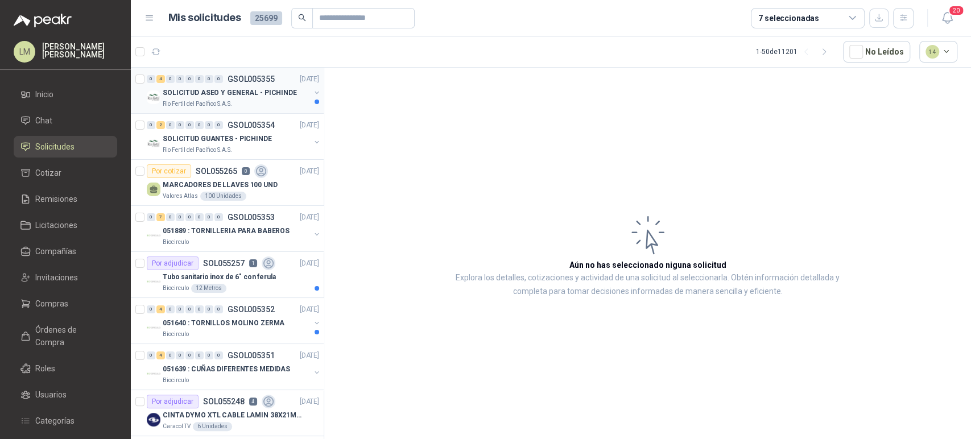
click at [239, 85] on div "0 4 0 0 0 0 0 0 GSOL005355 [DATE]" at bounding box center [234, 79] width 175 height 14
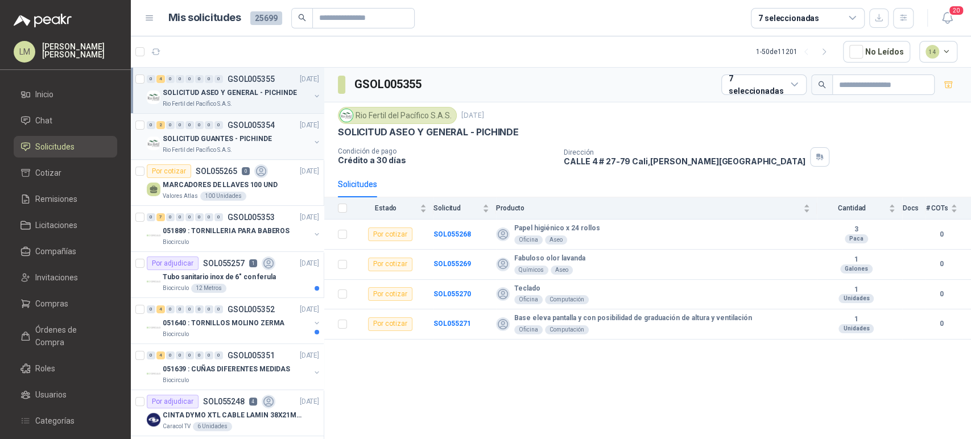
click at [229, 130] on div "0 2 0 0 0 0 0 0 GSOL005354 [DATE]" at bounding box center [234, 125] width 175 height 14
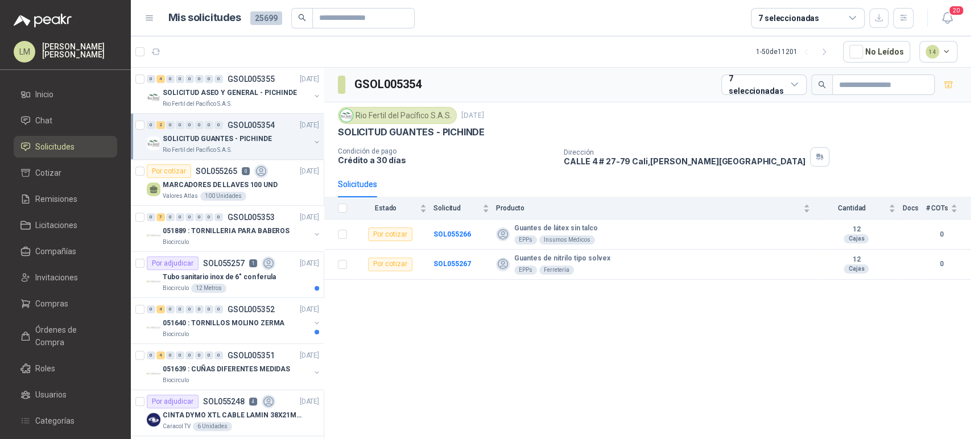
click at [312, 140] on button "button" at bounding box center [316, 142] width 9 height 9
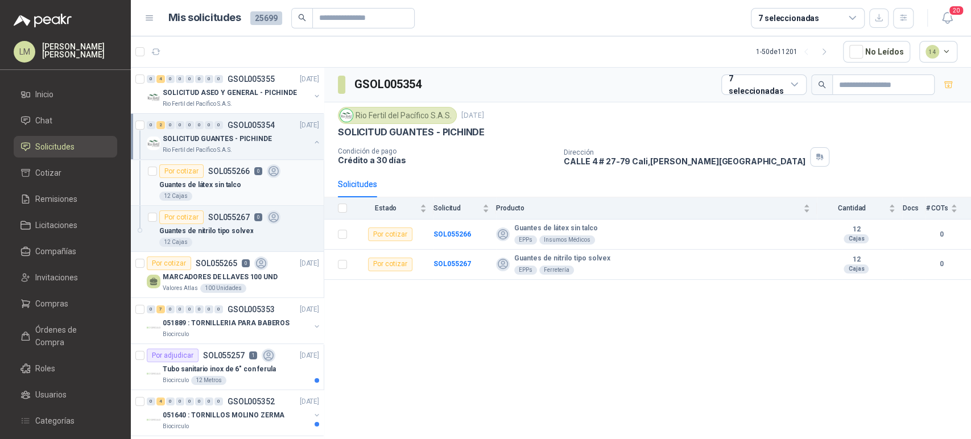
click at [241, 167] on p "SOL055266" at bounding box center [229, 171] width 42 height 8
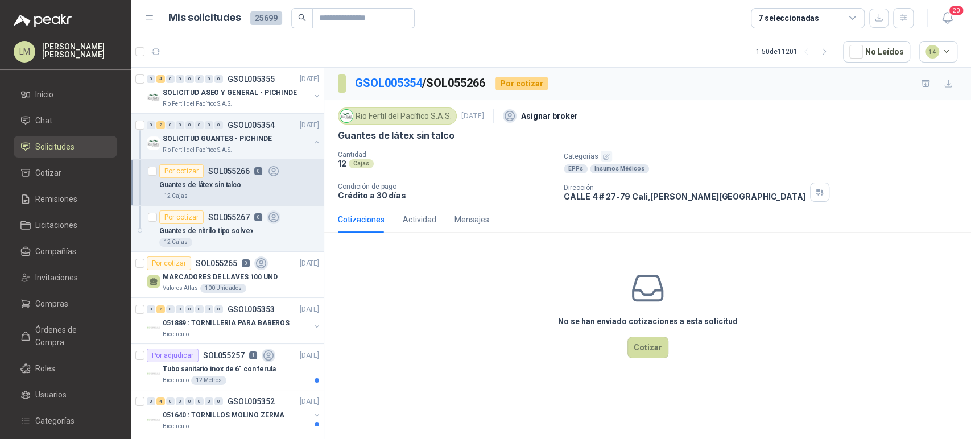
click at [602, 154] on icon "button" at bounding box center [605, 156] width 7 height 7
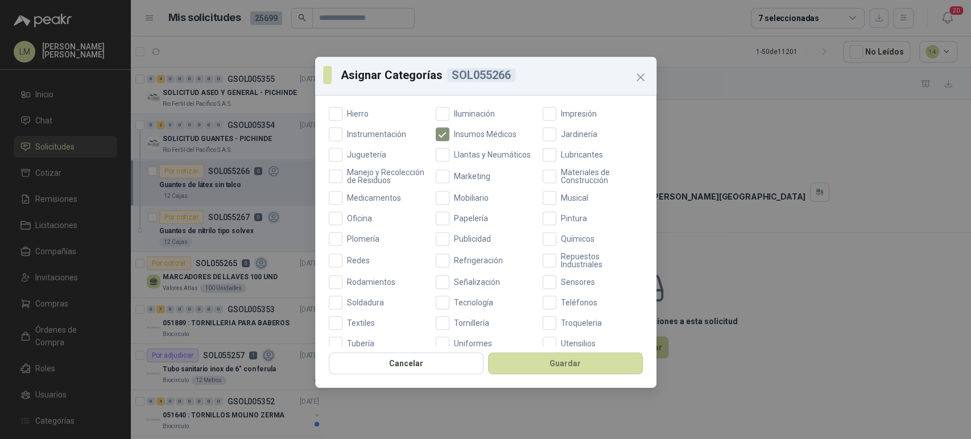
scroll to position [362, 0]
click at [351, 222] on span "Oficina" at bounding box center [359, 218] width 34 height 8
click at [540, 360] on button "Guardar" at bounding box center [565, 364] width 155 height 22
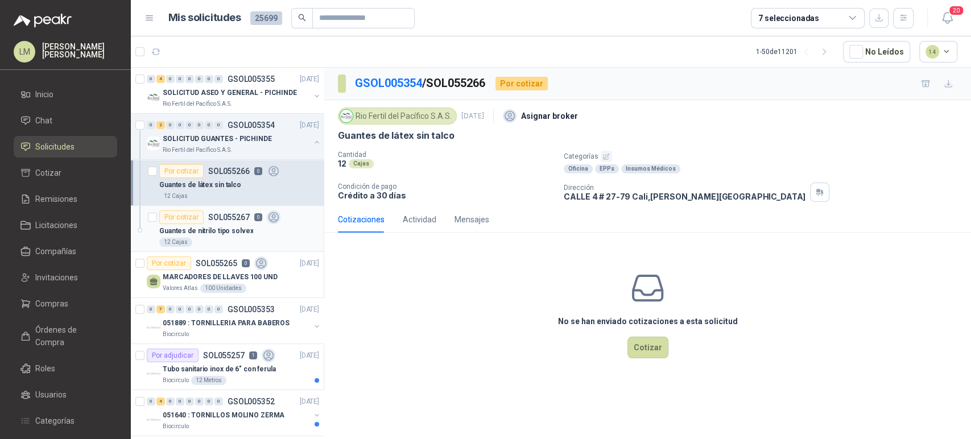
click at [214, 226] on p "Guantes de nitrilo tipo solvex" at bounding box center [206, 231] width 94 height 11
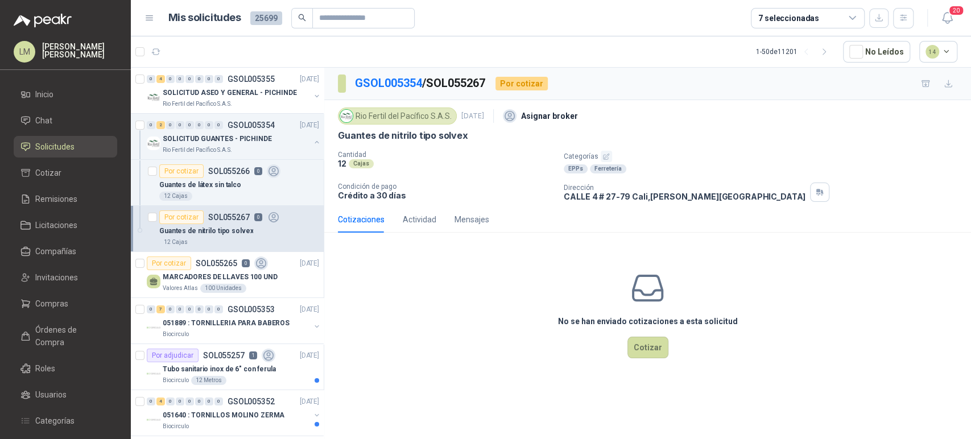
click at [602, 156] on icon "button" at bounding box center [605, 156] width 7 height 7
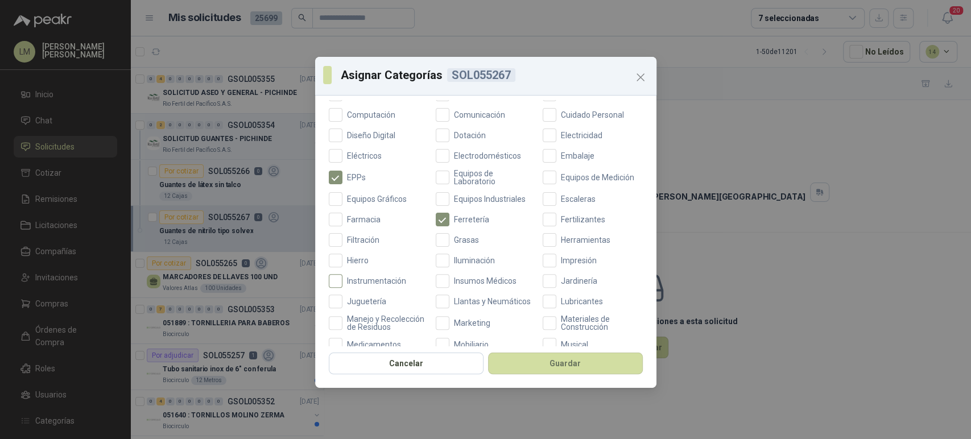
scroll to position [405, 0]
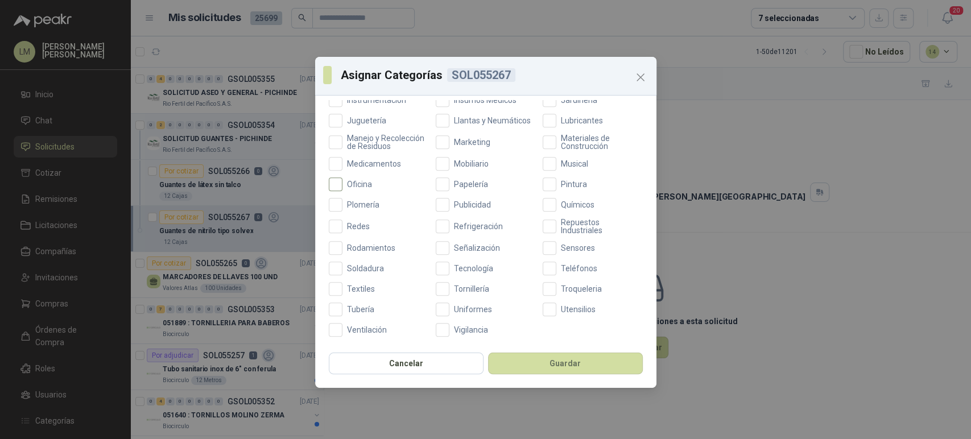
click at [353, 182] on span "Oficina" at bounding box center [359, 184] width 34 height 8
click at [555, 369] on button "Guardar" at bounding box center [565, 364] width 155 height 22
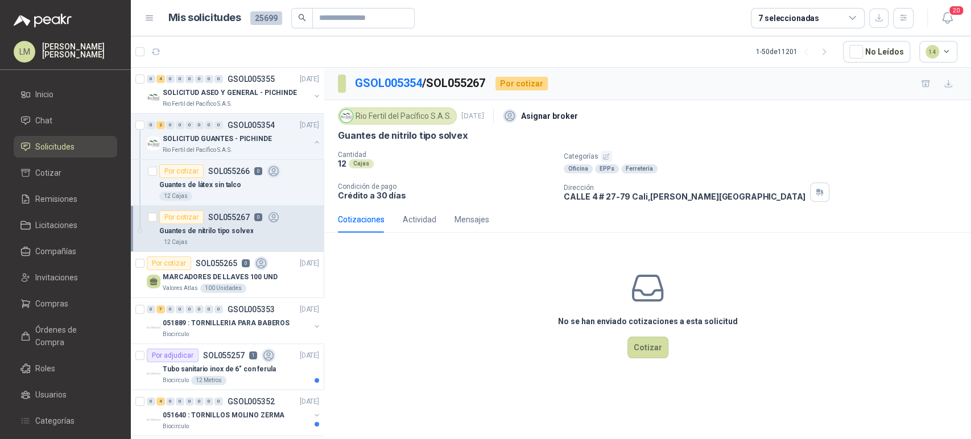
click at [361, 283] on div "No se han enviado cotizaciones a esta solicitud Cotizar" at bounding box center [647, 314] width 647 height 145
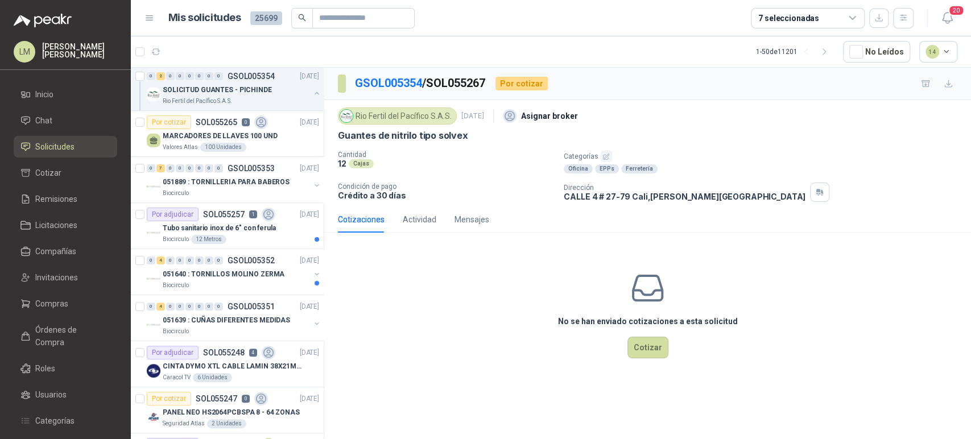
scroll to position [141, 0]
click at [238, 227] on p "Tubo sanitario inox de 6" con ferula" at bounding box center [219, 228] width 113 height 11
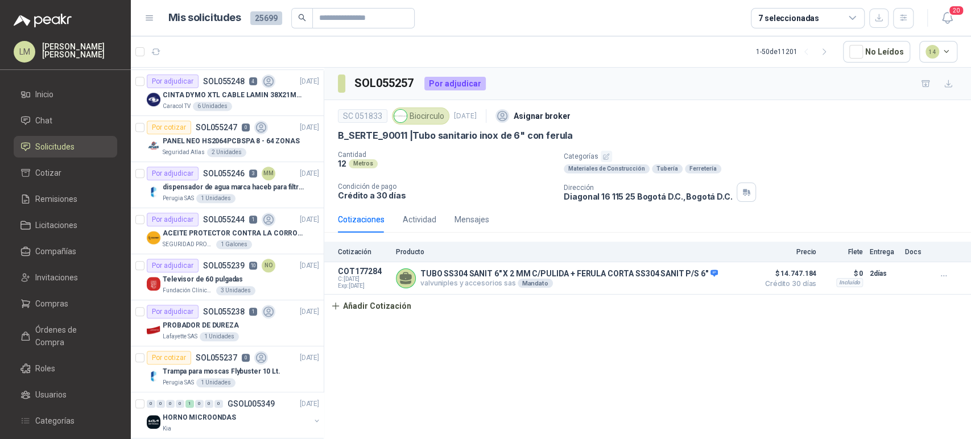
scroll to position [414, 0]
click at [241, 193] on div "Perugia SAS 1 Unidades" at bounding box center [241, 196] width 156 height 9
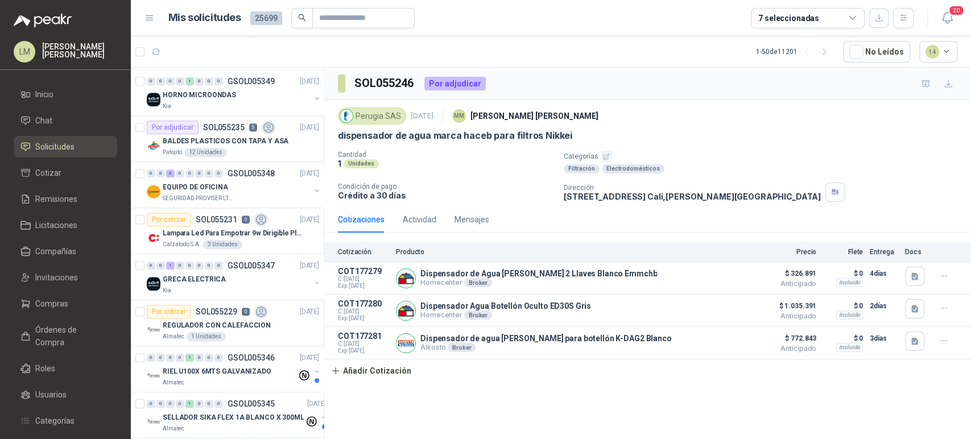
scroll to position [759, 0]
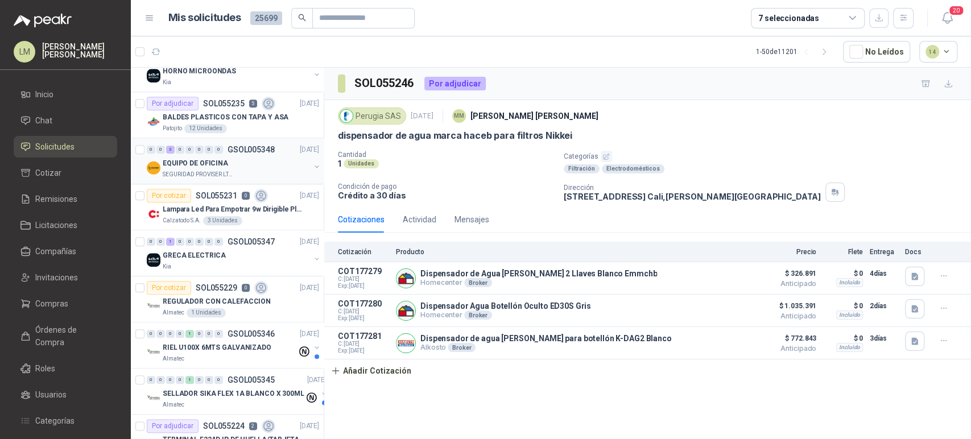
click at [228, 173] on p "SEGURIDAD PROVISER LTDA" at bounding box center [199, 174] width 72 height 9
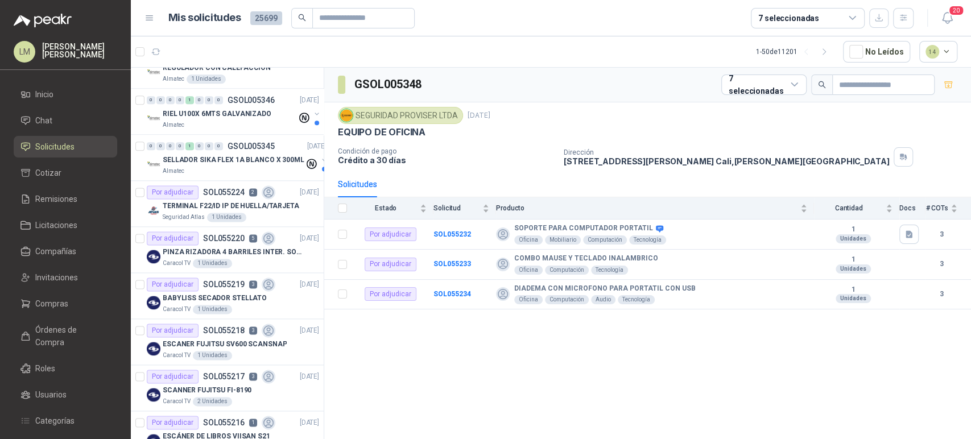
scroll to position [993, 0]
click at [55, 287] on link "Invitaciones" at bounding box center [66, 278] width 104 height 22
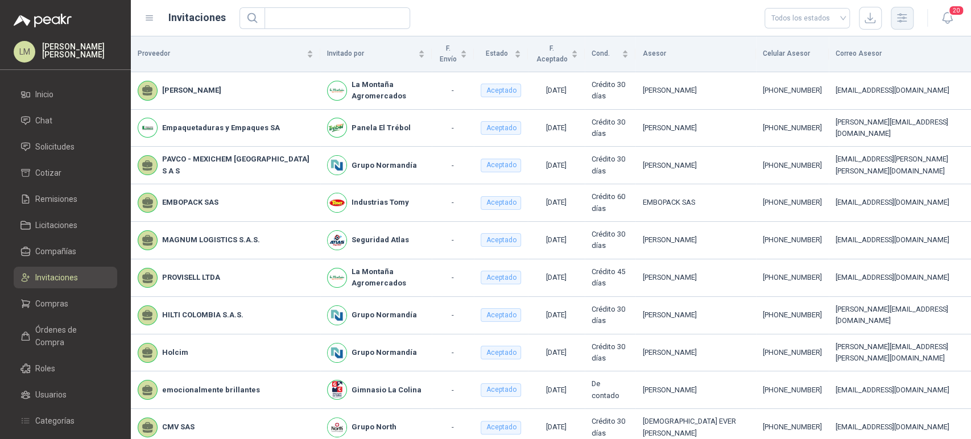
click at [903, 22] on icon "button" at bounding box center [901, 17] width 13 height 13
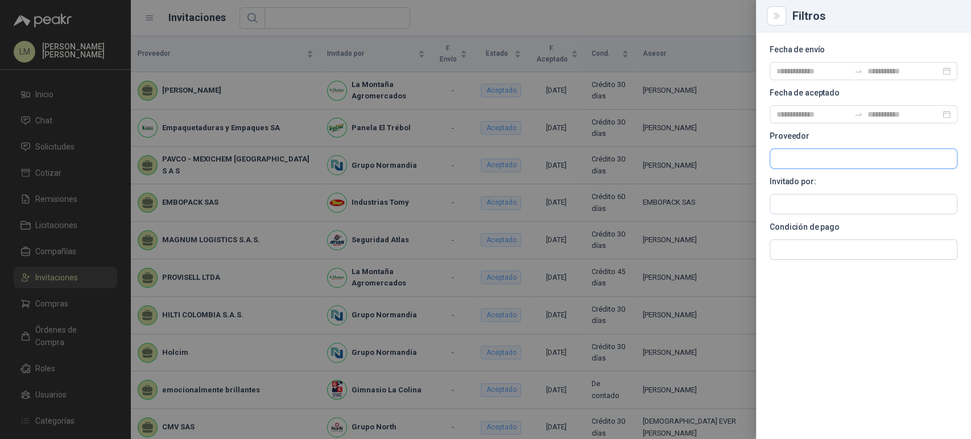
click at [803, 163] on input "text" at bounding box center [863, 158] width 187 height 19
click at [798, 201] on input "text" at bounding box center [863, 203] width 187 height 19
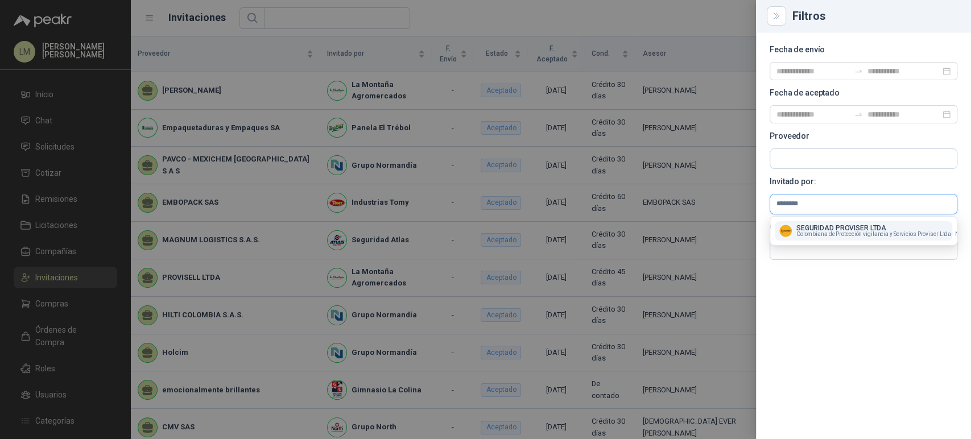
type input "********"
click at [805, 229] on p "SEGURIDAD PROVISER LTDA" at bounding box center [895, 228] width 199 height 7
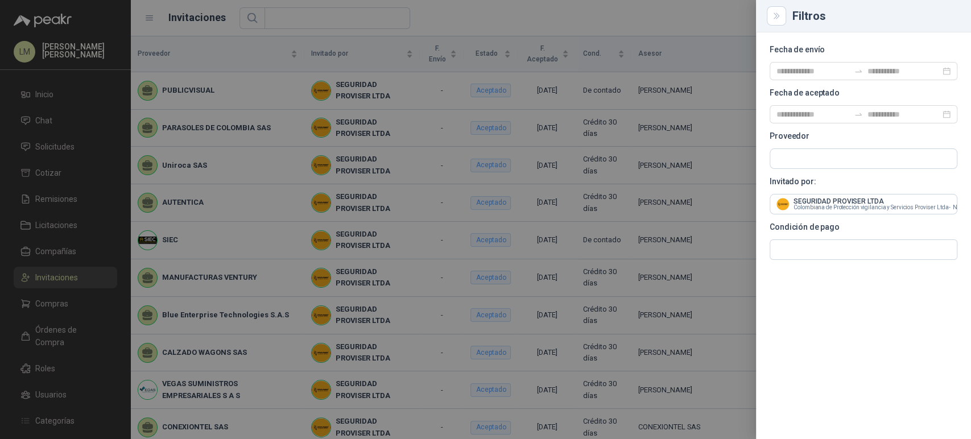
click at [178, 202] on div at bounding box center [485, 219] width 971 height 439
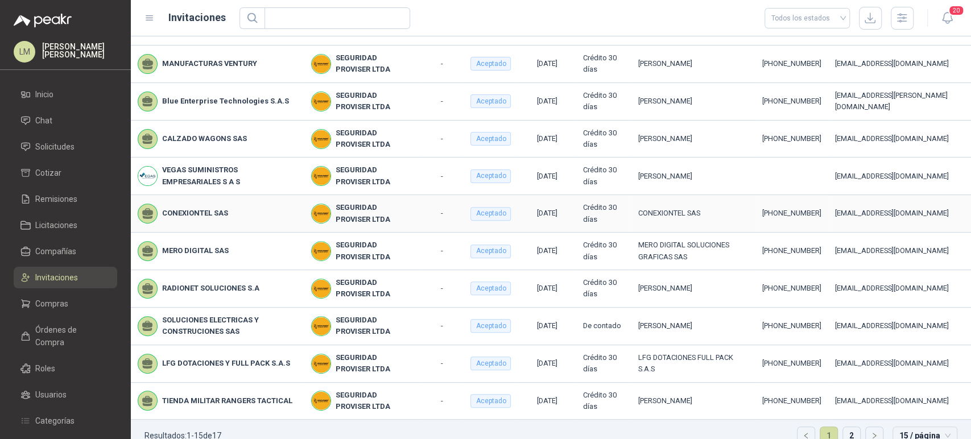
scroll to position [232, 0]
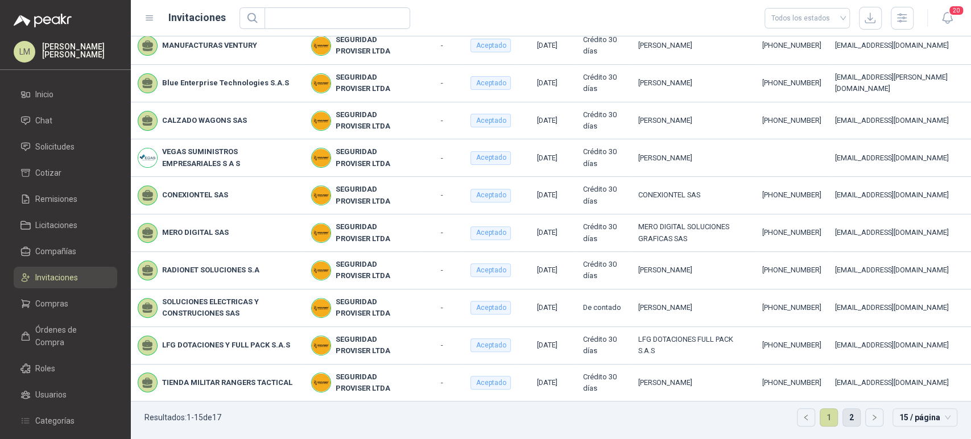
click at [843, 417] on link "2" at bounding box center [851, 417] width 17 height 17
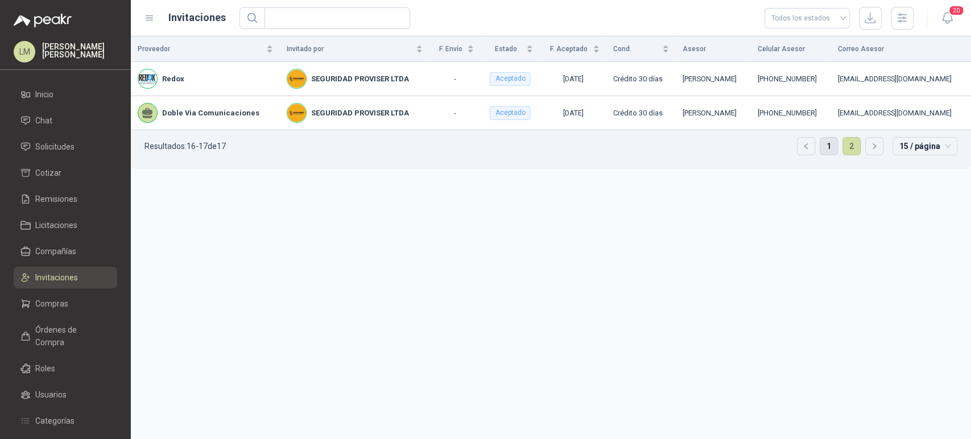
click at [830, 148] on link "1" at bounding box center [828, 146] width 17 height 17
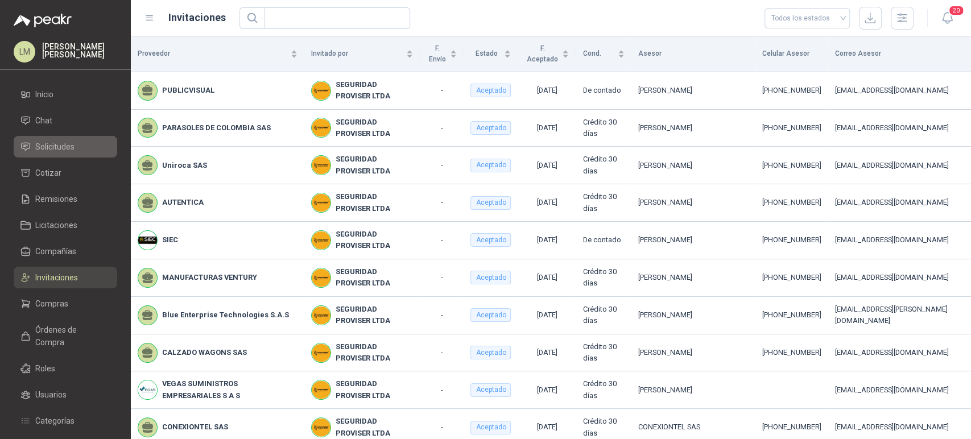
click at [60, 151] on span "Solicitudes" at bounding box center [54, 146] width 39 height 13
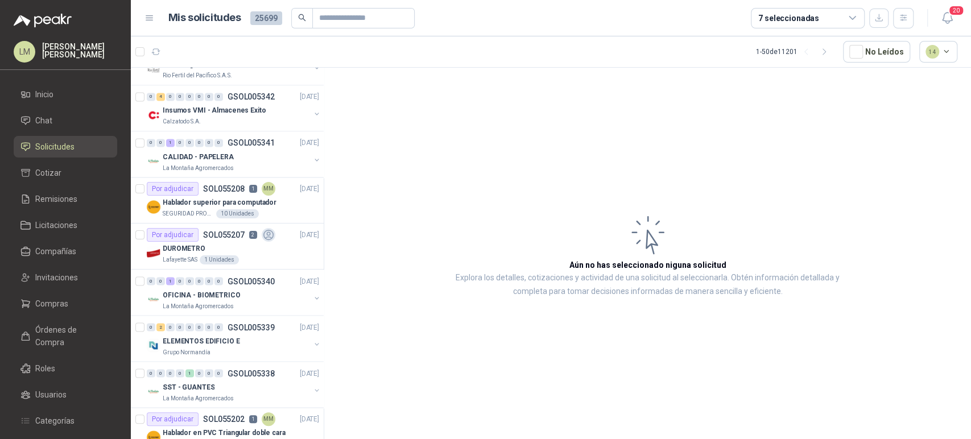
scroll to position [1459, 0]
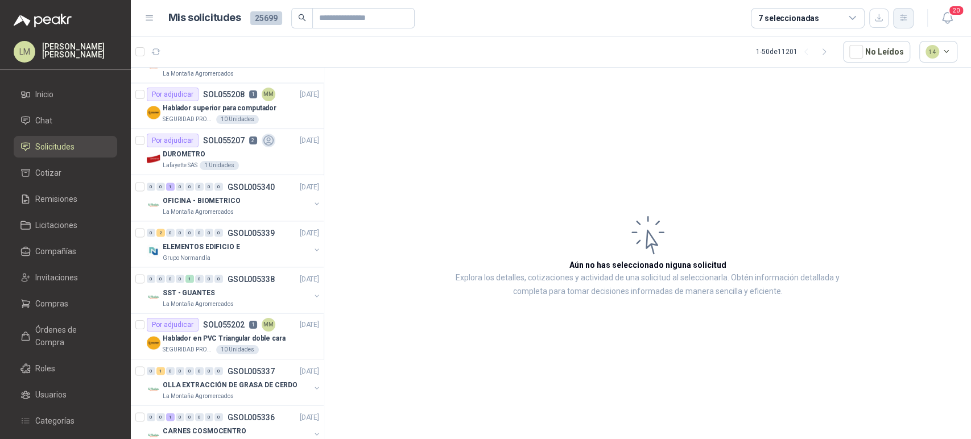
click at [900, 11] on button "button" at bounding box center [903, 18] width 20 height 20
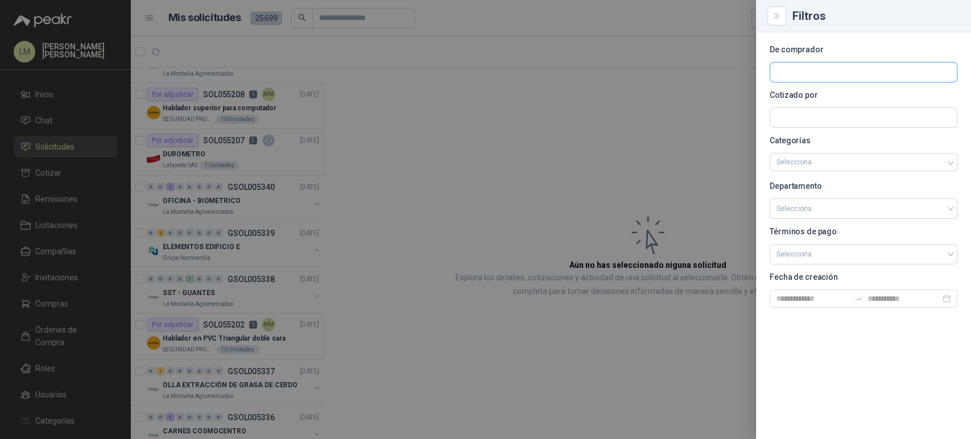
click at [839, 73] on input "text" at bounding box center [863, 72] width 187 height 19
type input "****"
click at [830, 90] on button "Industrias Tomy Industrias Tomy - NIT : 900131529" at bounding box center [863, 99] width 177 height 19
click at [431, 153] on div at bounding box center [485, 219] width 971 height 439
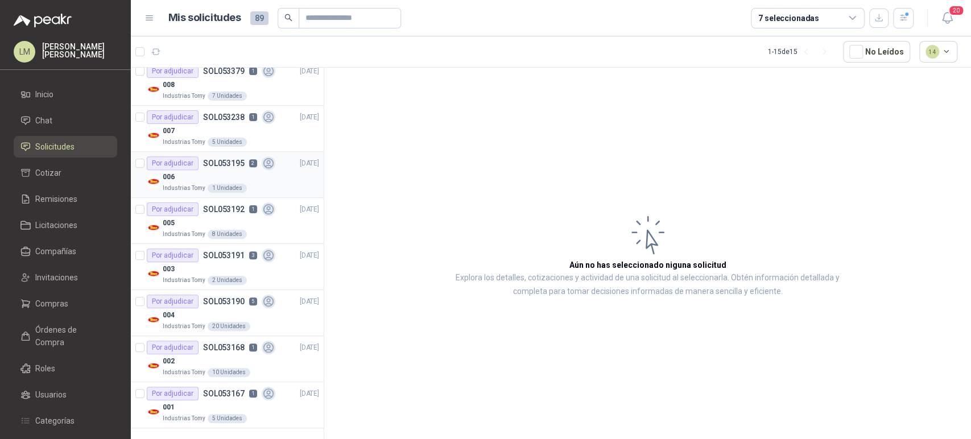
scroll to position [0, 0]
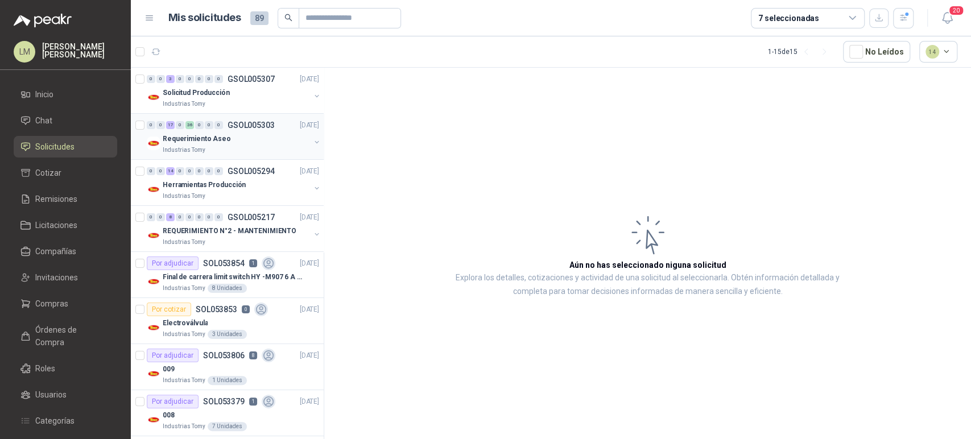
click at [312, 140] on button "button" at bounding box center [316, 142] width 9 height 9
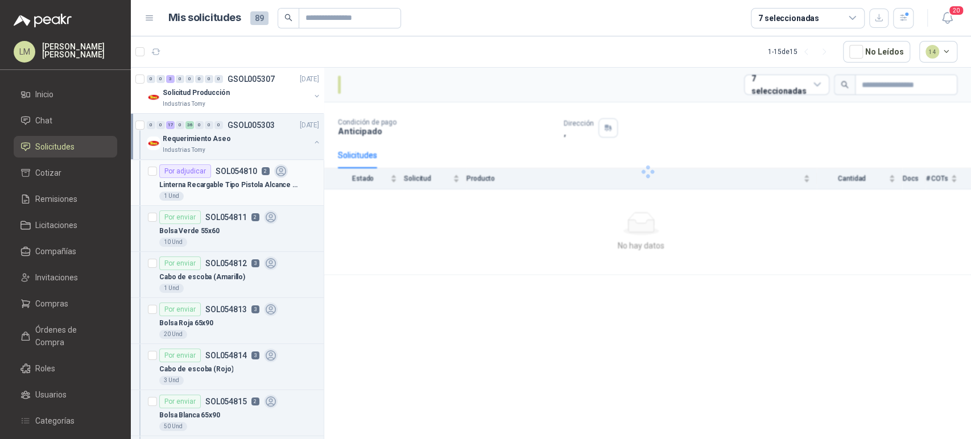
click at [198, 192] on div "1 Und" at bounding box center [239, 196] width 160 height 9
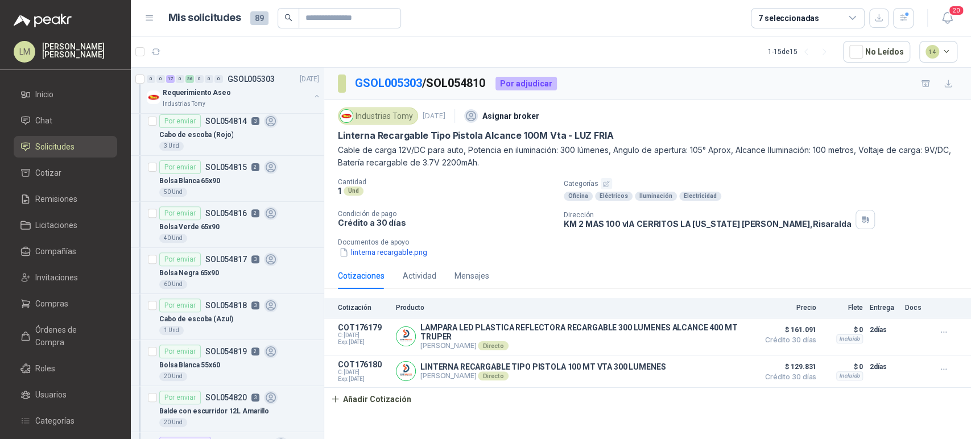
scroll to position [234, 0]
click at [198, 191] on div "50 Und" at bounding box center [239, 192] width 160 height 9
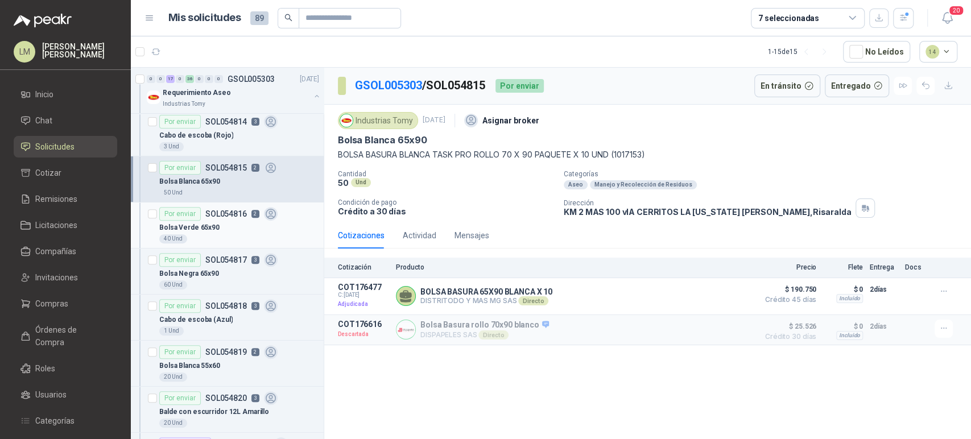
click at [208, 223] on p "Bolsa Verde 65x90" at bounding box center [189, 227] width 60 height 11
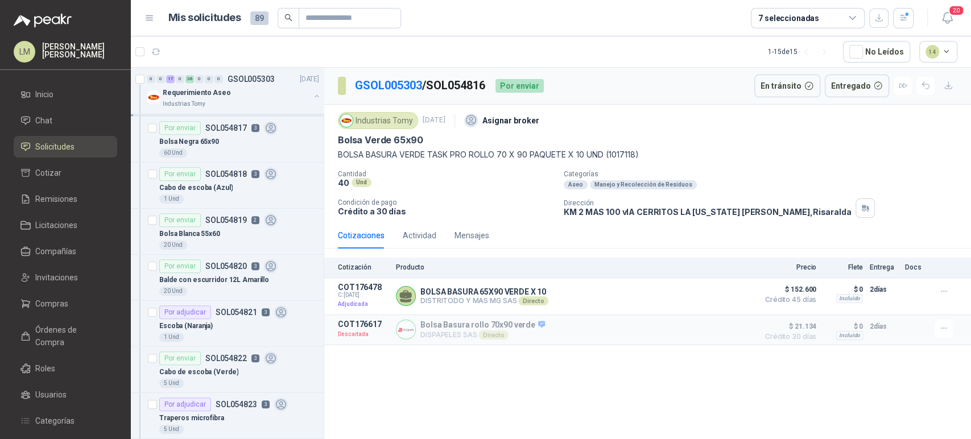
scroll to position [371, 0]
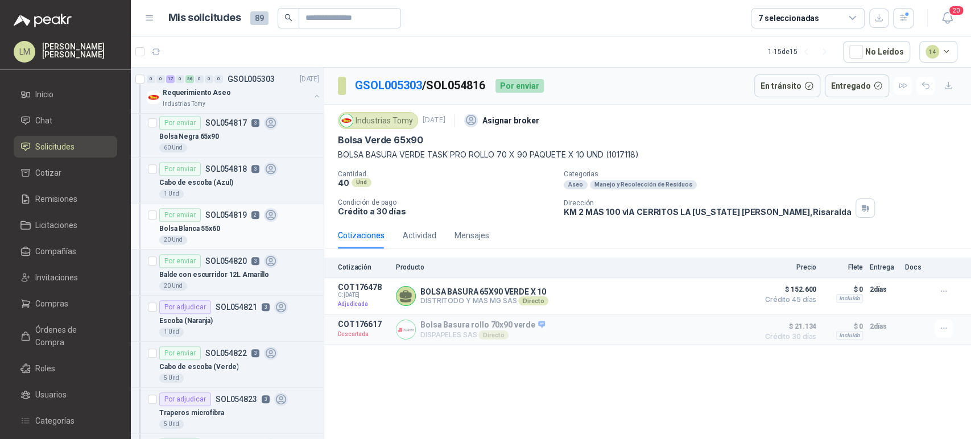
click at [192, 232] on p "Bolsa Blanca 55x60" at bounding box center [189, 228] width 61 height 11
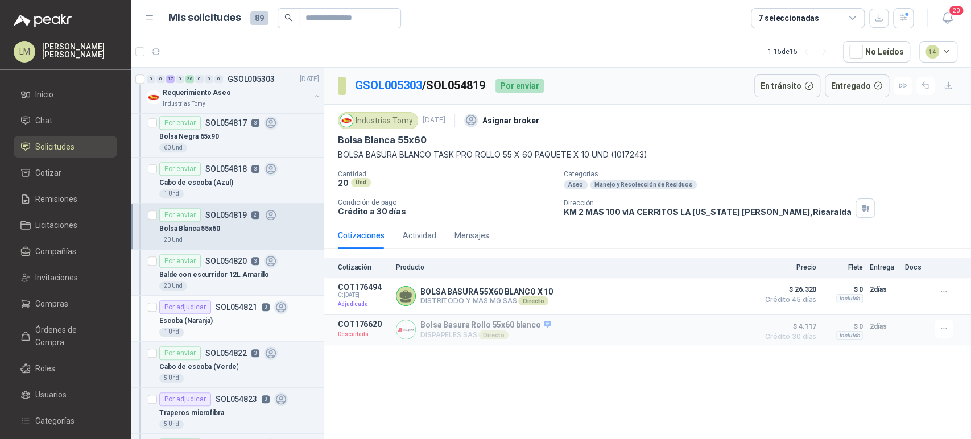
click at [232, 314] on div "Escoba (Naranja)" at bounding box center [239, 321] width 160 height 14
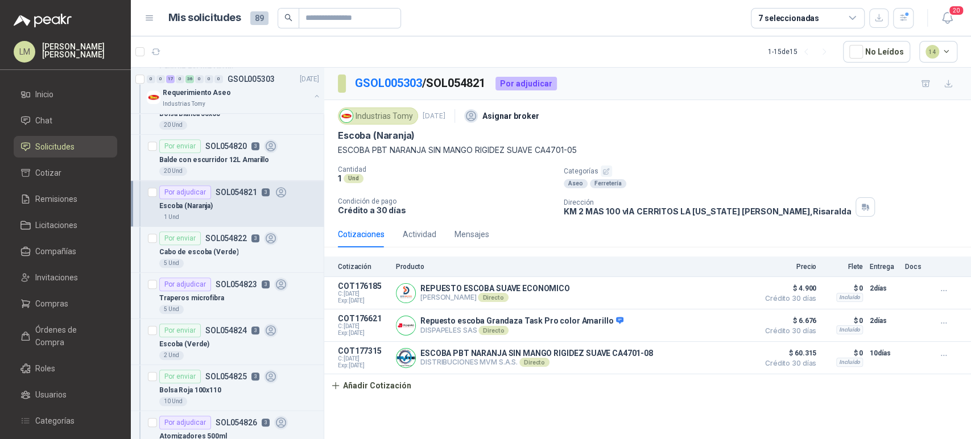
scroll to position [490, 0]
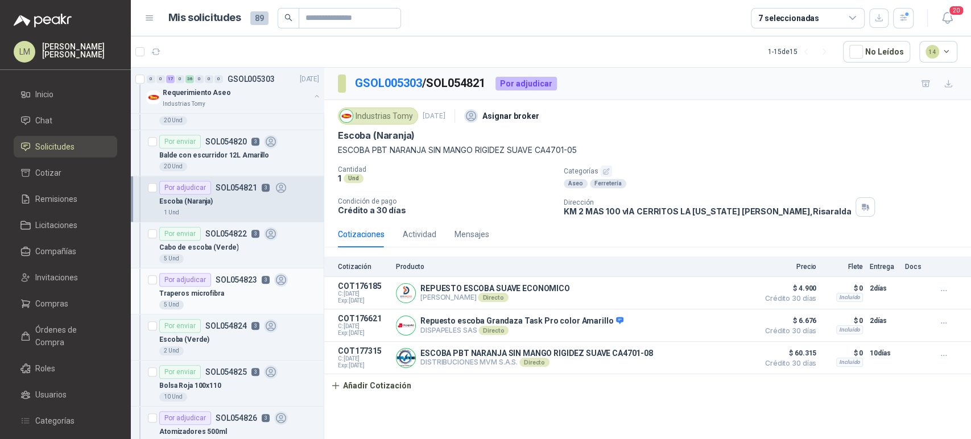
click at [232, 281] on p "SOL054823" at bounding box center [237, 280] width 42 height 8
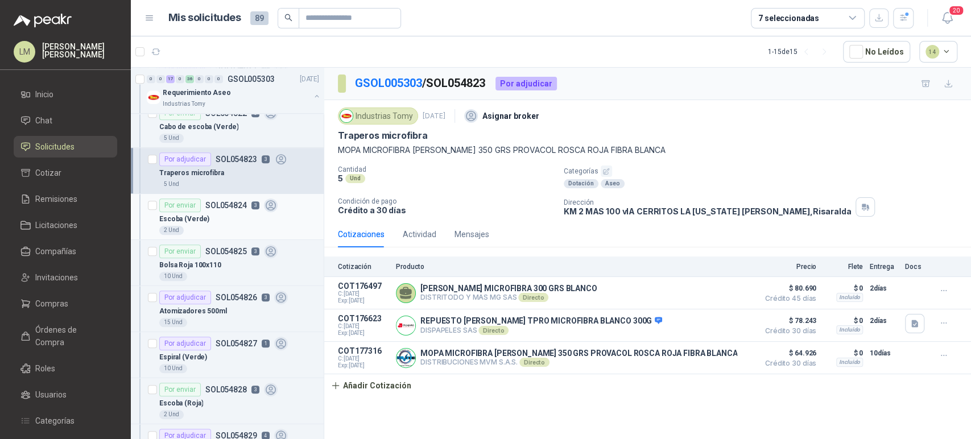
scroll to position [624, 0]
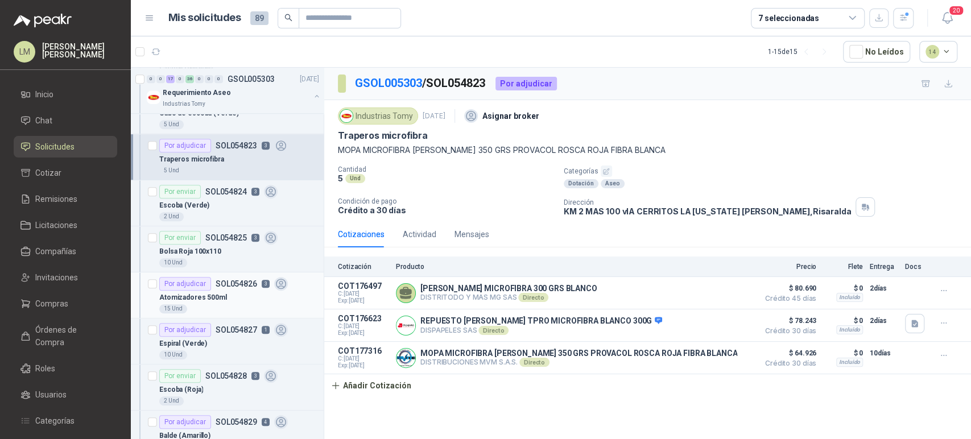
click at [230, 288] on div "Por adjudicar SOL054826 3" at bounding box center [223, 284] width 129 height 14
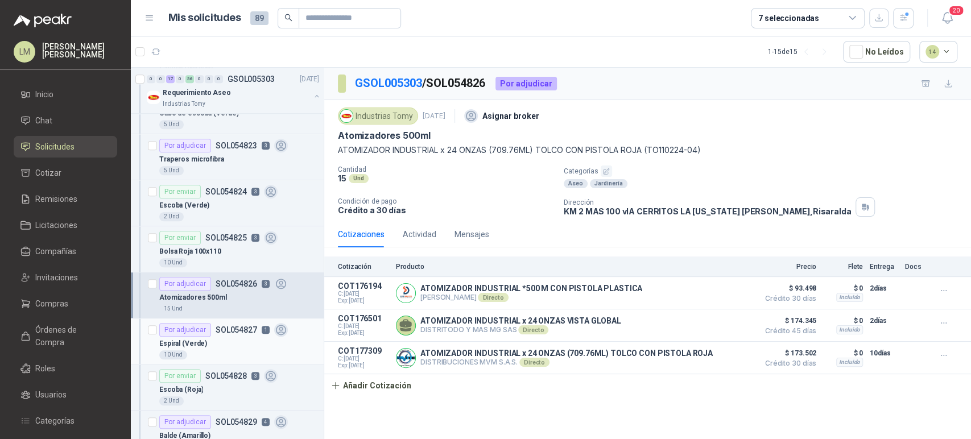
click at [223, 334] on div "Por adjudicar SOL054827 1" at bounding box center [223, 330] width 129 height 14
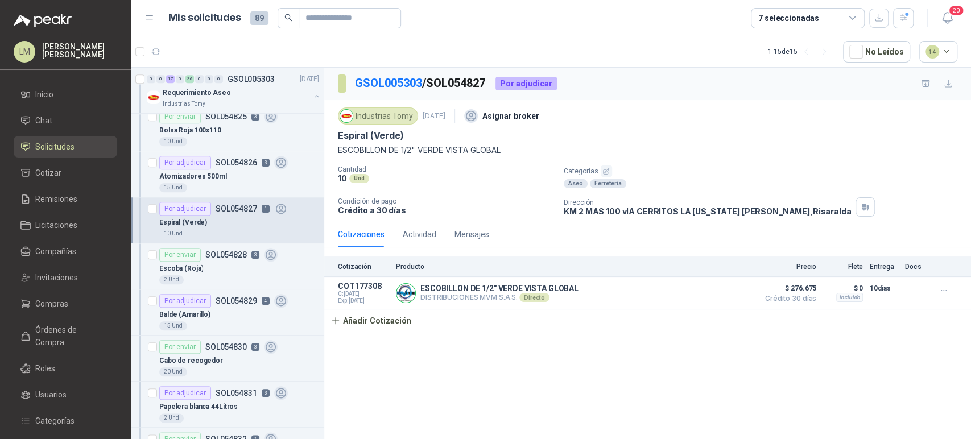
scroll to position [746, 0]
click at [237, 308] on div "Balde (Amarillo)" at bounding box center [239, 314] width 160 height 14
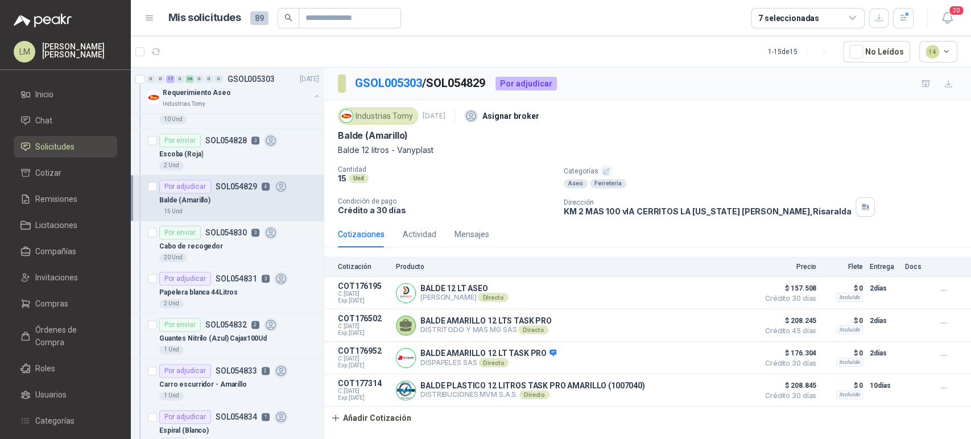
scroll to position [880, 0]
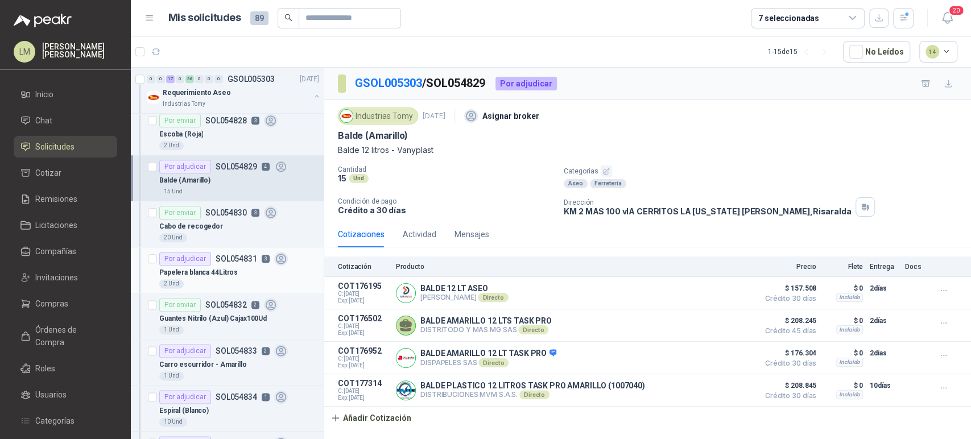
click at [228, 255] on p "SOL054831" at bounding box center [237, 259] width 42 height 8
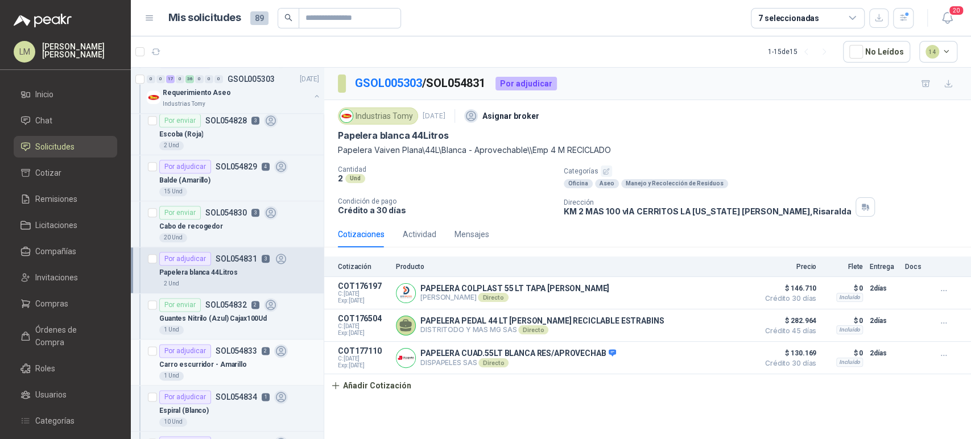
click at [223, 349] on p "SOL054833" at bounding box center [237, 351] width 42 height 8
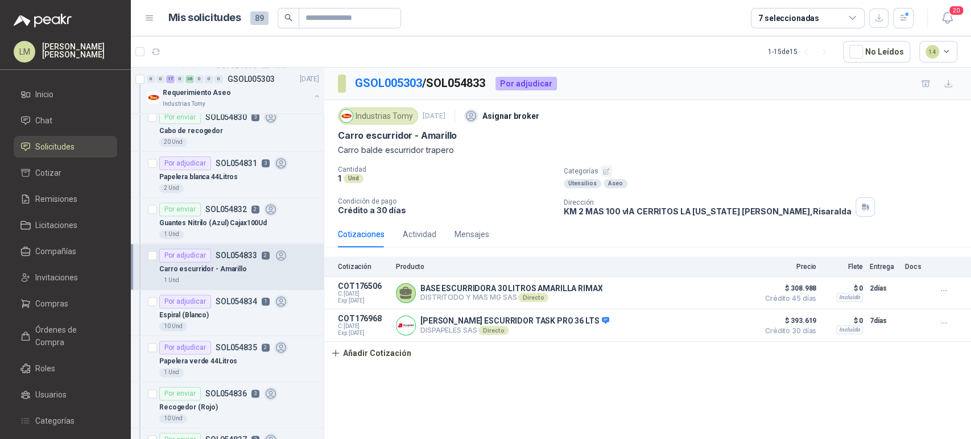
scroll to position [1025, 0]
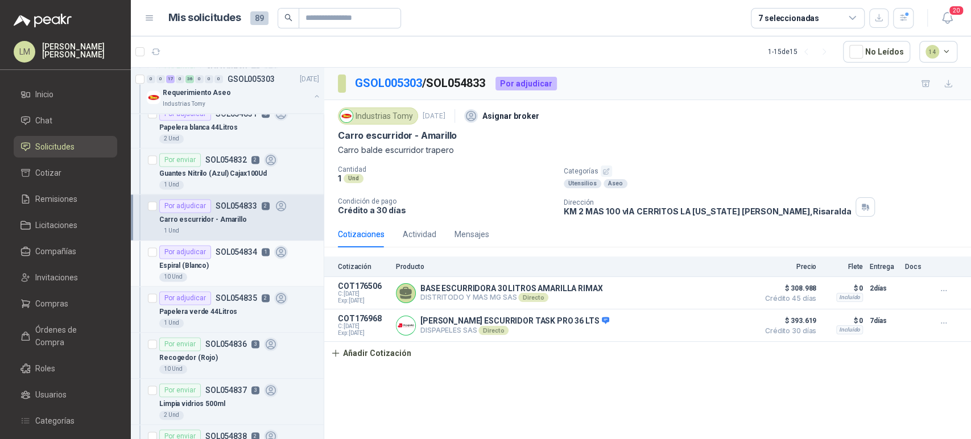
click at [238, 255] on div "Por adjudicar SOL054834 1" at bounding box center [223, 252] width 129 height 14
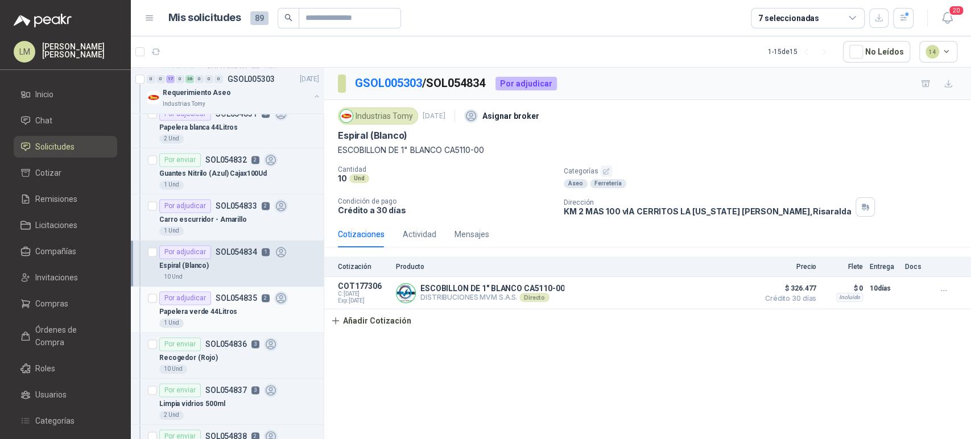
click at [239, 307] on div "Papelera verde 44Litros" at bounding box center [239, 312] width 160 height 14
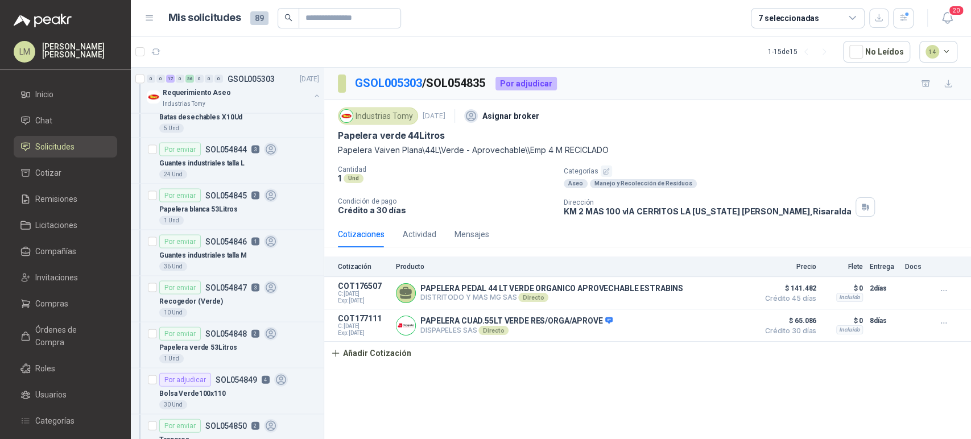
scroll to position [1590, 0]
click at [201, 387] on p "Bolsa Verde100x110" at bounding box center [192, 392] width 67 height 11
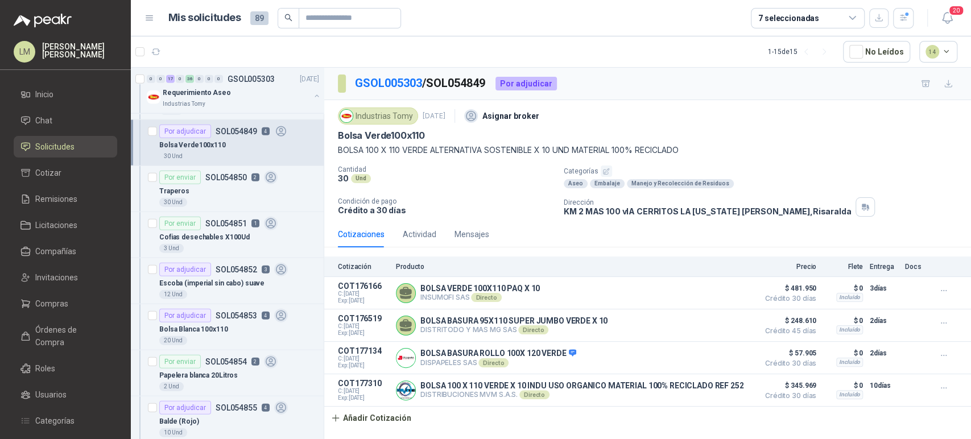
scroll to position [1839, 0]
click at [237, 274] on div "Escoba (imperial sin cabo) suave" at bounding box center [239, 281] width 160 height 14
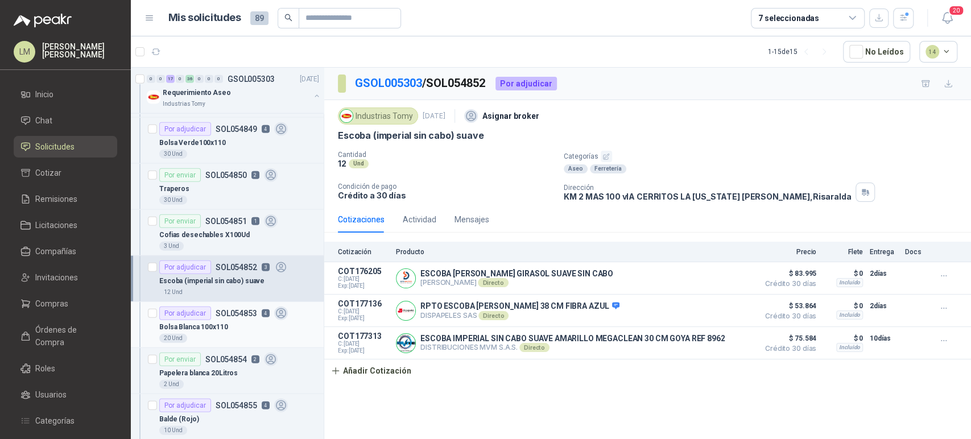
click at [230, 313] on p "SOL054853" at bounding box center [237, 313] width 42 height 8
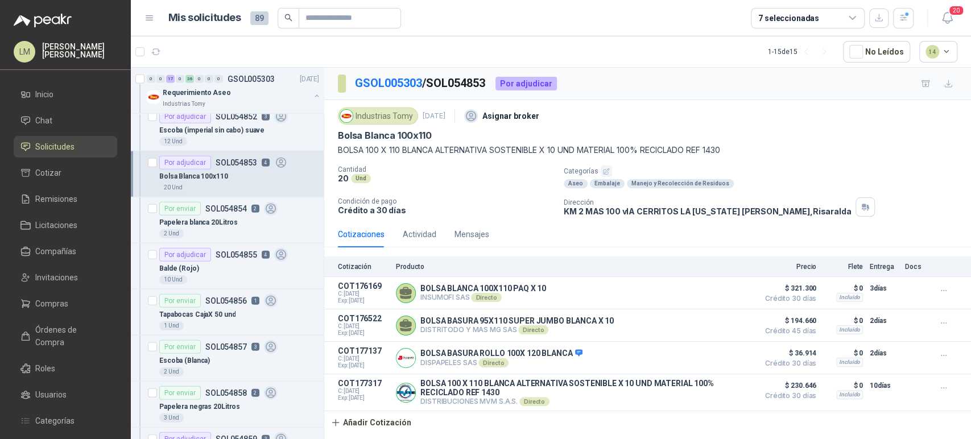
scroll to position [1991, 0]
click at [235, 249] on p "SOL054855" at bounding box center [237, 253] width 42 height 8
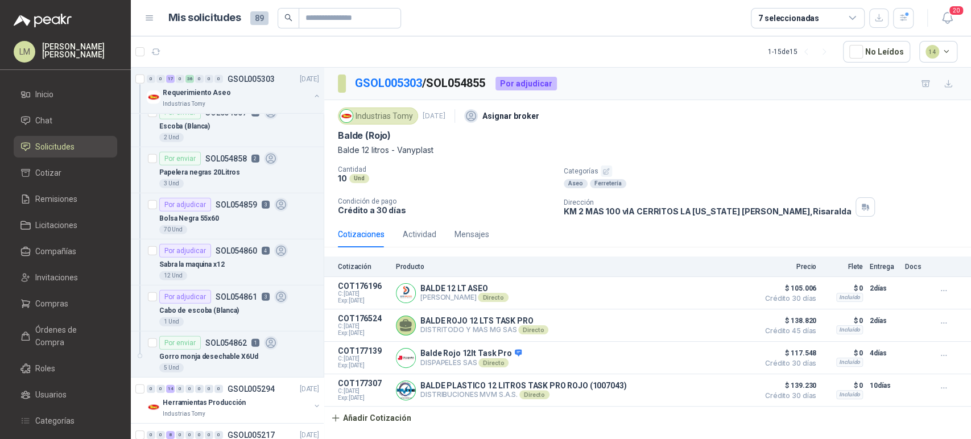
scroll to position [2237, 0]
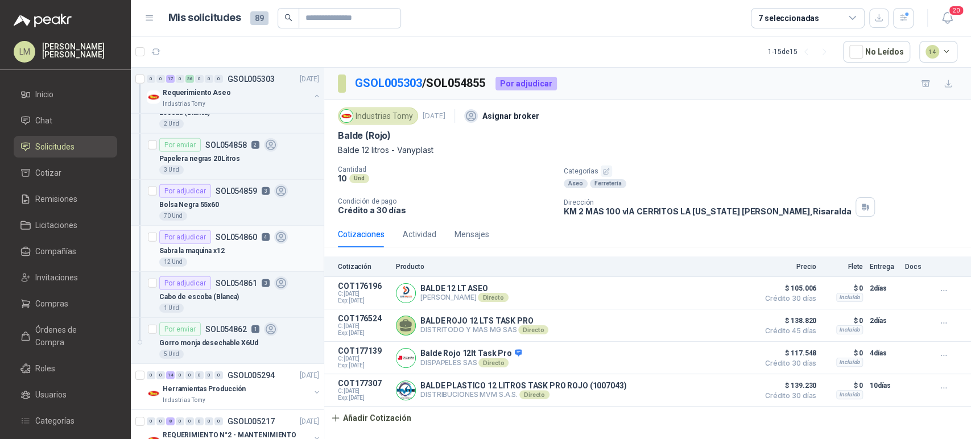
click at [216, 244] on div "Sabra la maquina x12" at bounding box center [239, 251] width 160 height 14
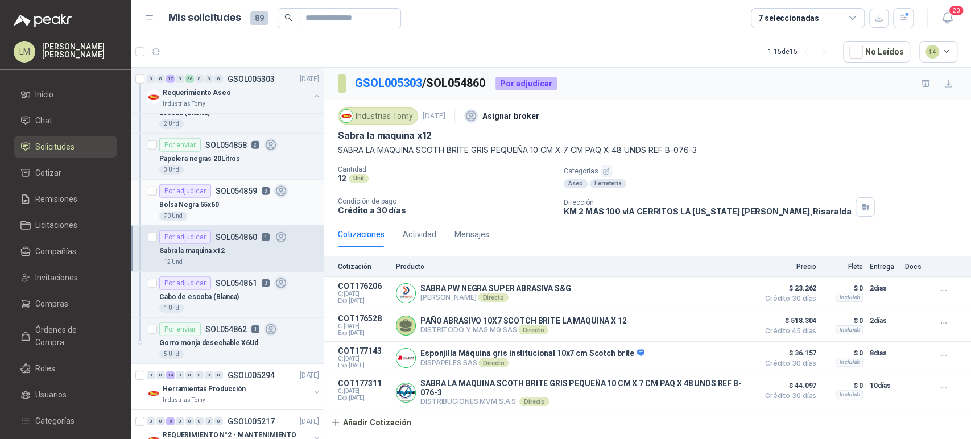
click at [222, 199] on div "Bolsa Negra 55x60" at bounding box center [239, 205] width 160 height 14
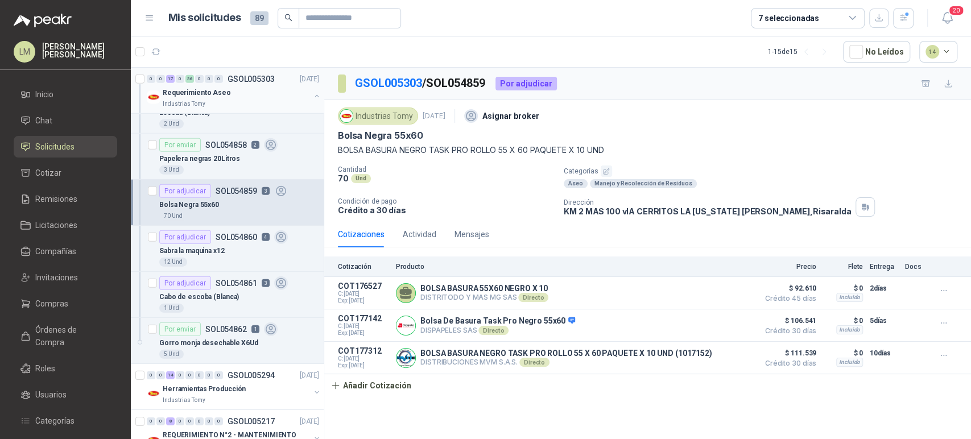
click at [312, 92] on button "button" at bounding box center [316, 96] width 9 height 9
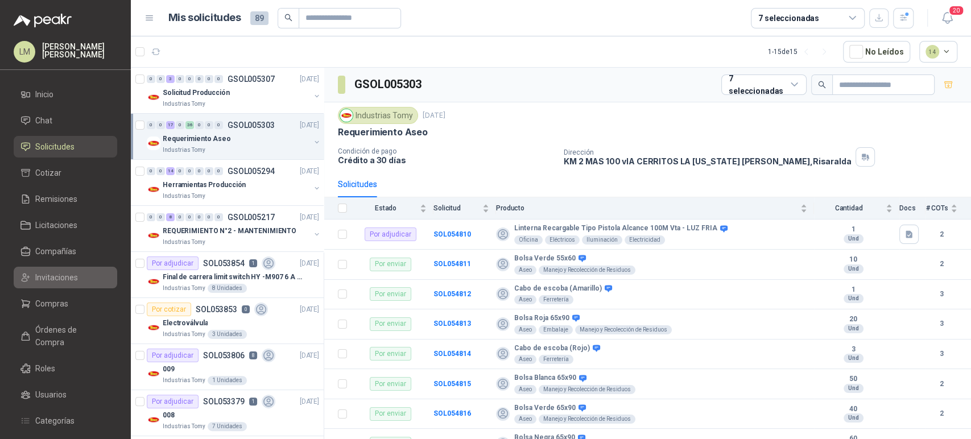
click at [74, 275] on span "Invitaciones" at bounding box center [56, 277] width 43 height 13
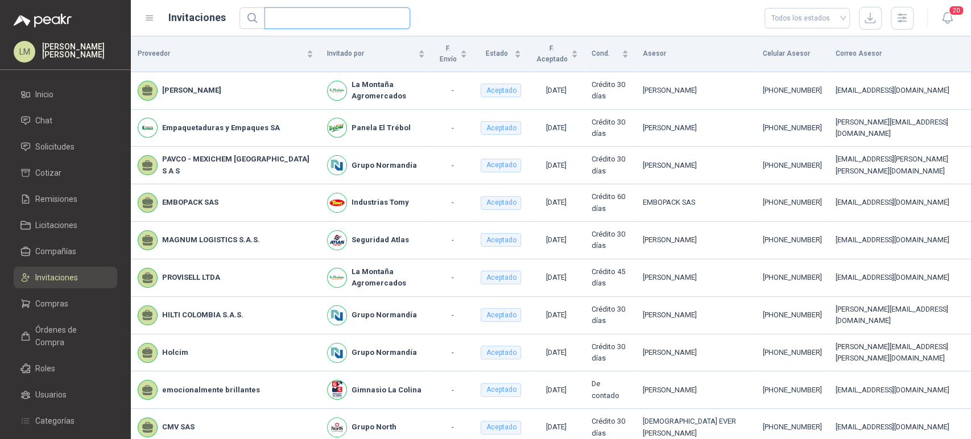
click at [311, 18] on input "text" at bounding box center [332, 18] width 123 height 20
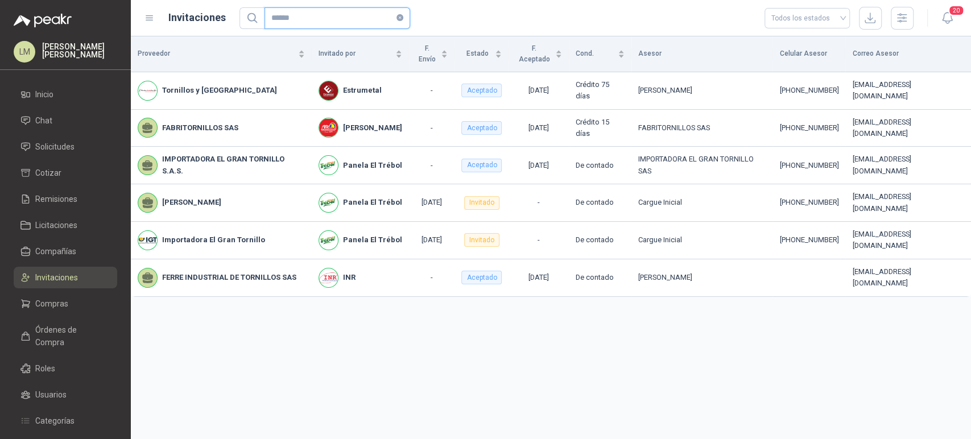
type input "******"
click at [55, 306] on span "Compras" at bounding box center [51, 303] width 33 height 13
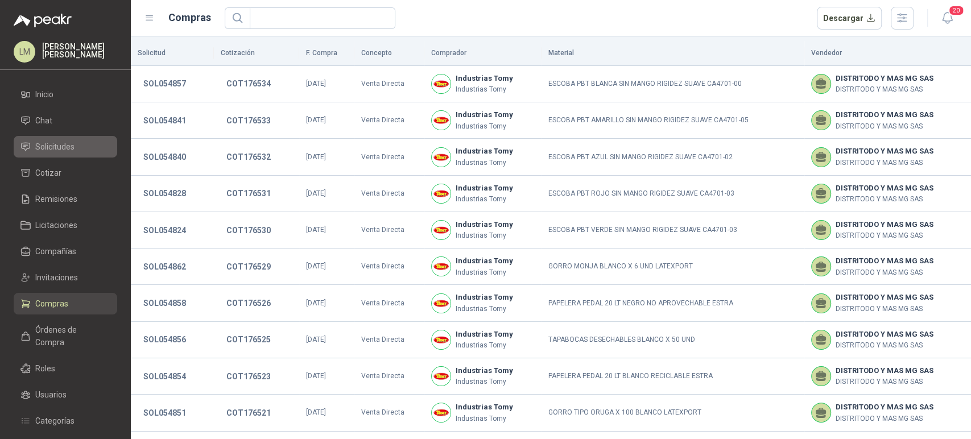
click at [76, 154] on link "Solicitudes" at bounding box center [66, 147] width 104 height 22
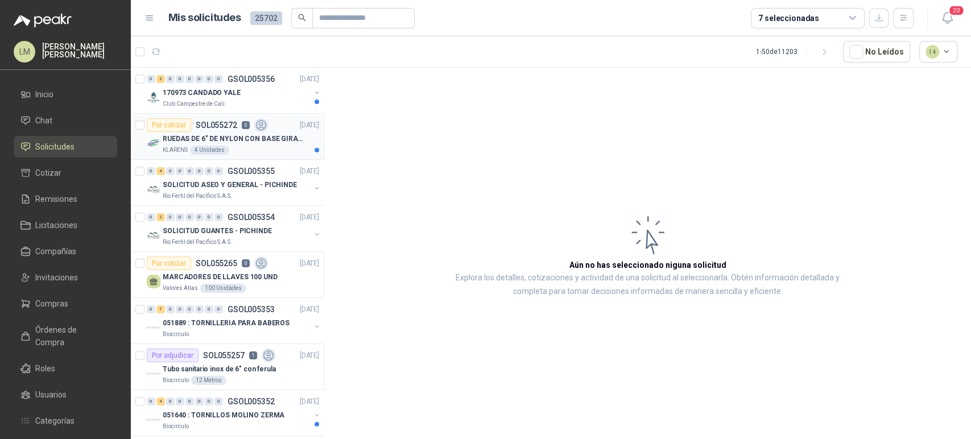
click at [234, 149] on div "KLARENS 4 Unidades" at bounding box center [241, 150] width 156 height 9
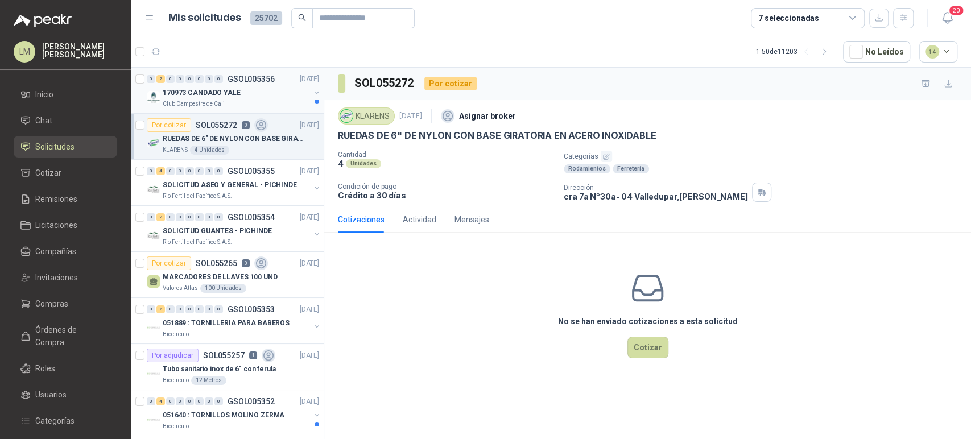
click at [221, 100] on p "Club Campestre de Cali" at bounding box center [194, 104] width 62 height 9
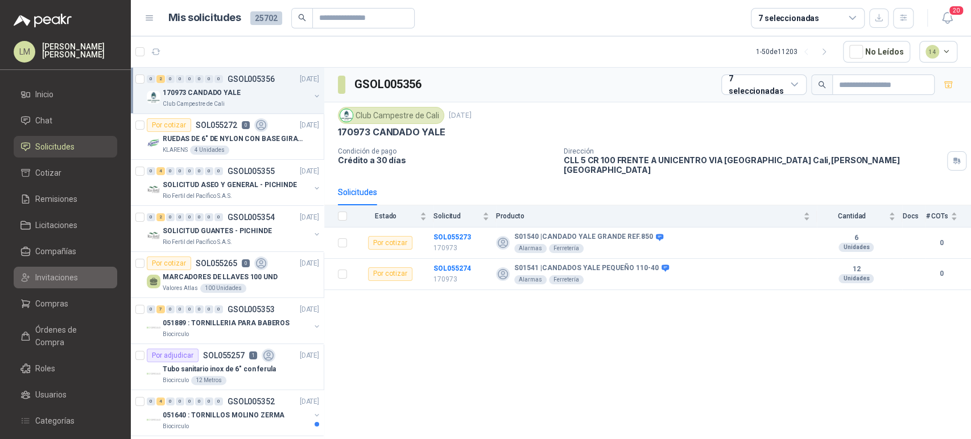
click at [52, 280] on span "Invitaciones" at bounding box center [56, 277] width 43 height 13
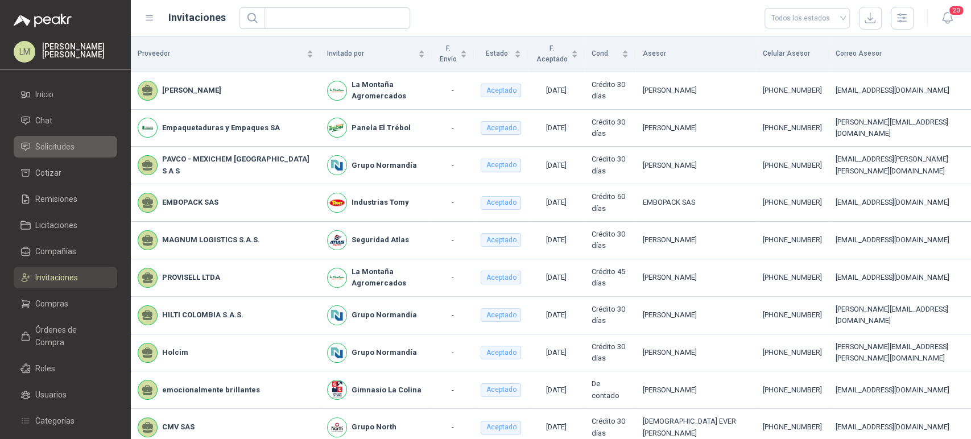
click at [62, 147] on span "Solicitudes" at bounding box center [54, 146] width 39 height 13
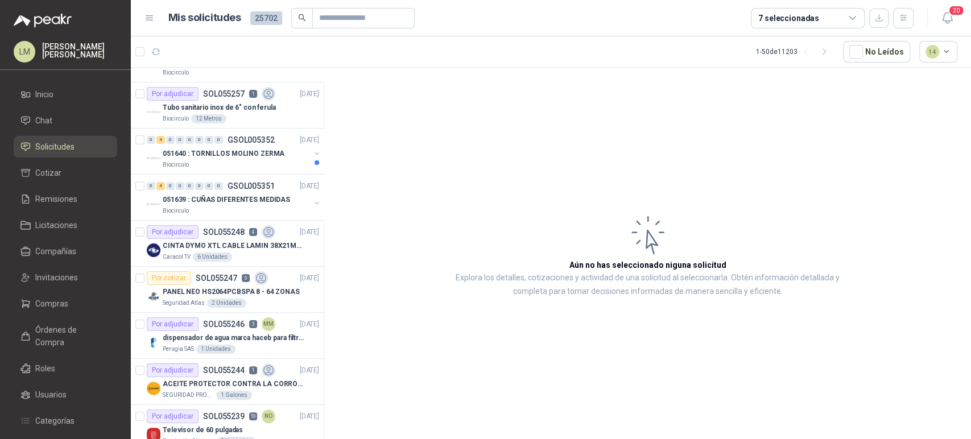
scroll to position [378, 0]
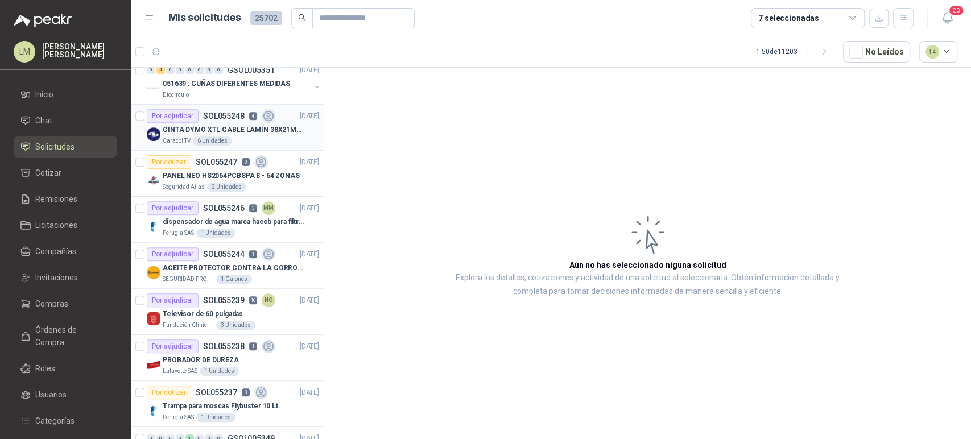
click at [230, 125] on p "CINTA DYMO XTL CABLE LAMIN 38X21MMBLANCO" at bounding box center [234, 130] width 142 height 11
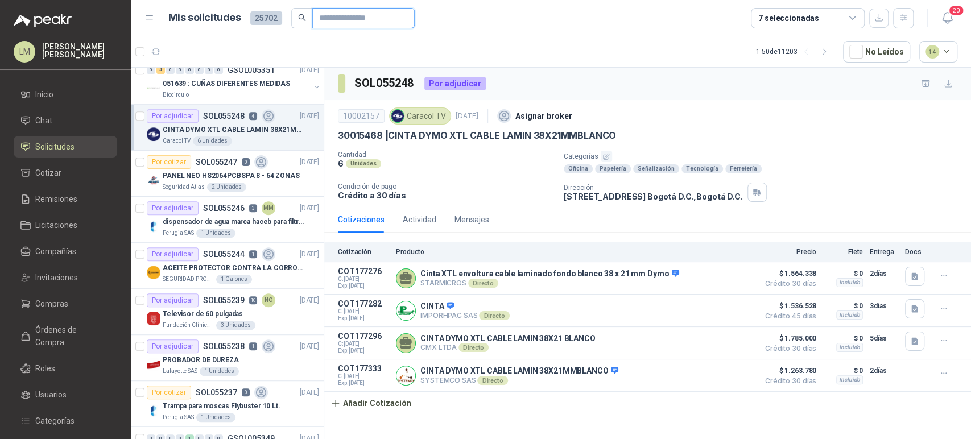
click at [322, 16] on input "text" at bounding box center [359, 18] width 80 height 19
click at [336, 24] on input "******" at bounding box center [359, 18] width 80 height 19
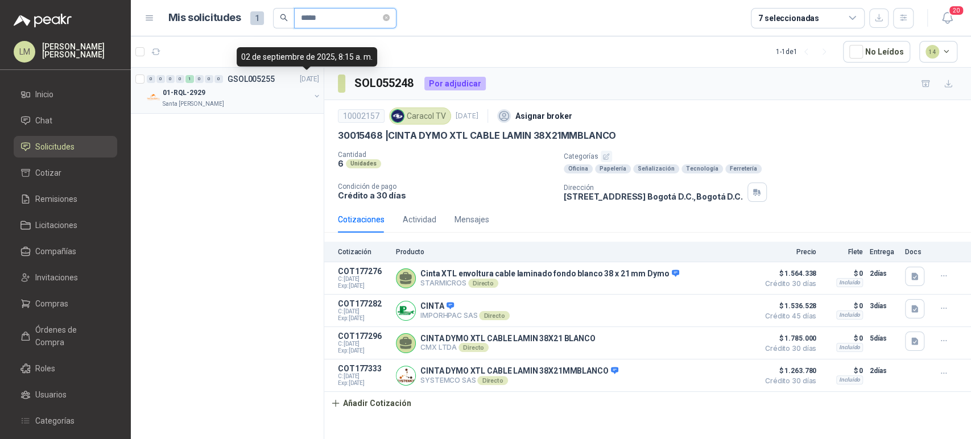
type input "*****"
click at [316, 94] on button "button" at bounding box center [316, 96] width 9 height 9
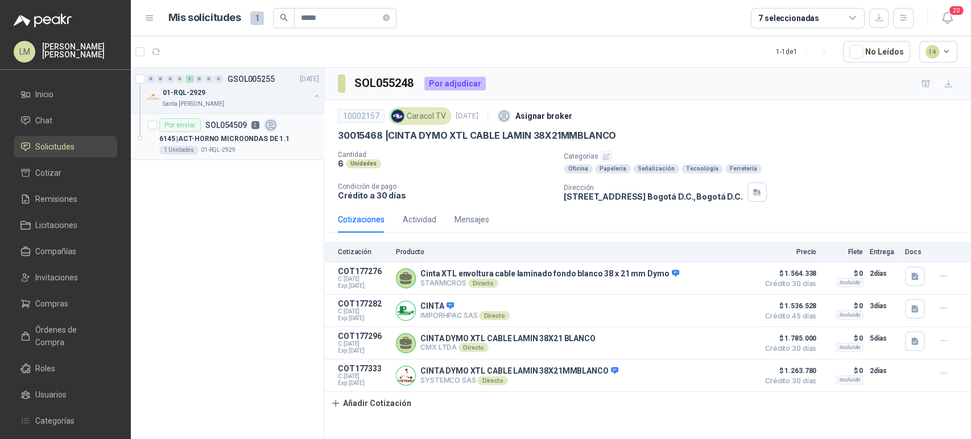
click at [239, 147] on div "1 Unidades 01-RQL-2929" at bounding box center [239, 150] width 160 height 9
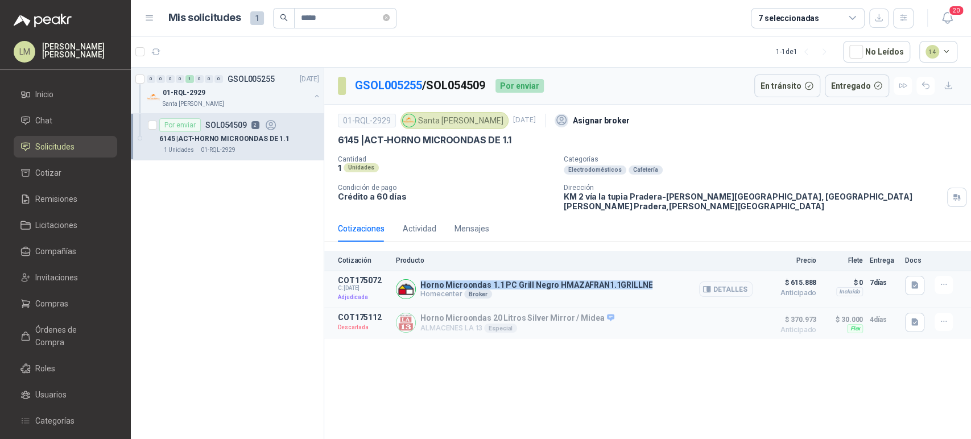
drag, startPoint x: 421, startPoint y: 276, endPoint x: 650, endPoint y: 276, distance: 229.2
click at [650, 276] on div "Horno Microondas 1.1 PC Grill Negro HMAZAFRAN1.1GRILLNE Homecenter Broker Detal…" at bounding box center [574, 289] width 357 height 27
copy p "Horno Microondas 1.1 PC Grill Negro HMAZAFRAN1.1GRILLNE"
click at [43, 298] on span "Compras" at bounding box center [51, 303] width 33 height 13
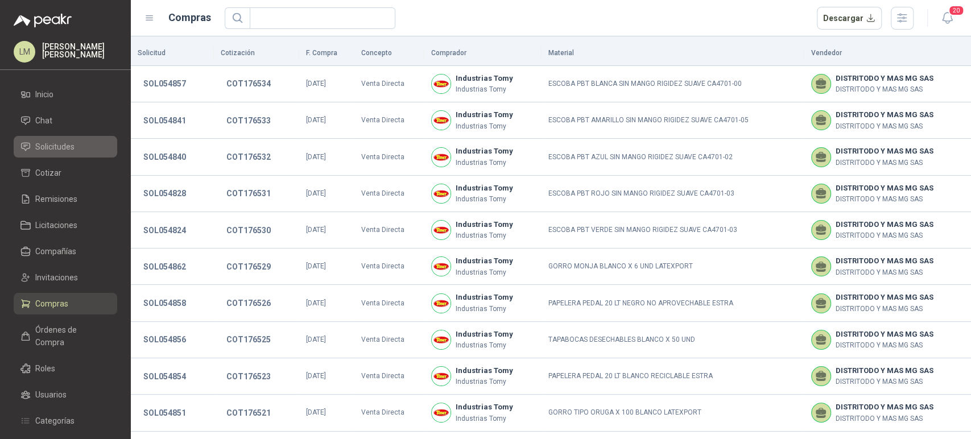
click at [57, 149] on span "Solicitudes" at bounding box center [54, 146] width 39 height 13
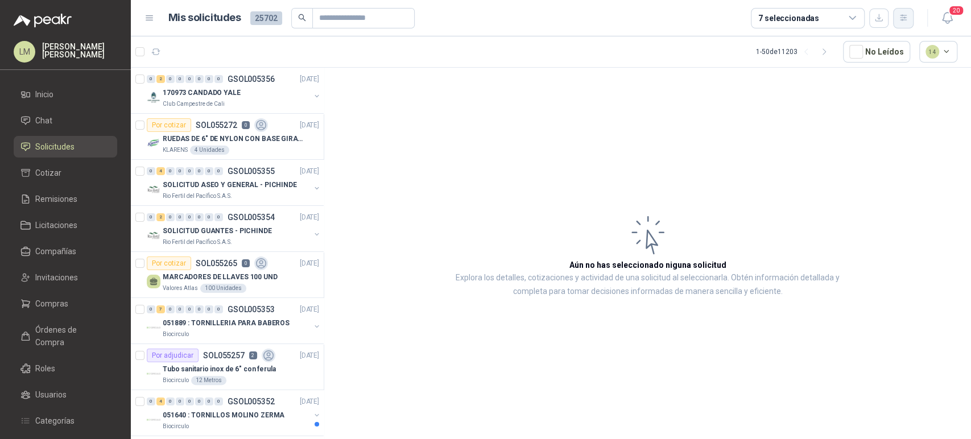
click at [897, 20] on button "button" at bounding box center [903, 18] width 20 height 20
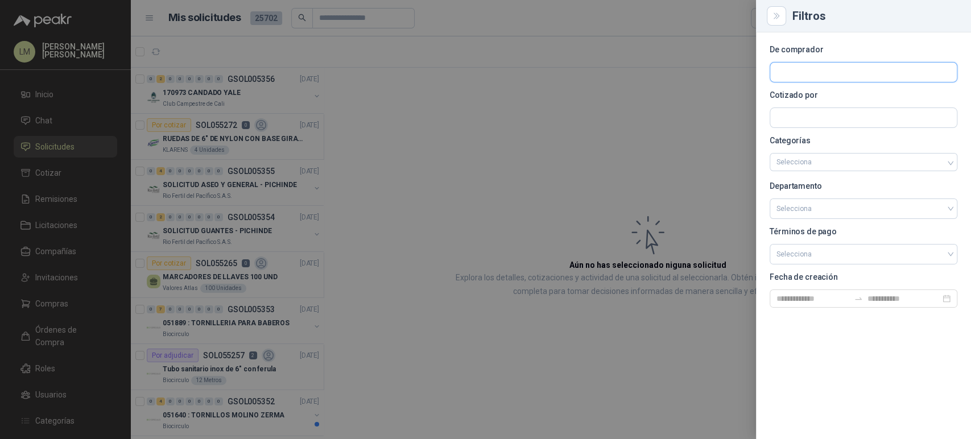
click at [799, 71] on input "text" at bounding box center [863, 72] width 187 height 19
type input "******"
click at [805, 100] on span "LACTEOS [PERSON_NAME] SA -" at bounding box center [828, 103] width 64 height 6
click at [458, 119] on div at bounding box center [485, 219] width 971 height 439
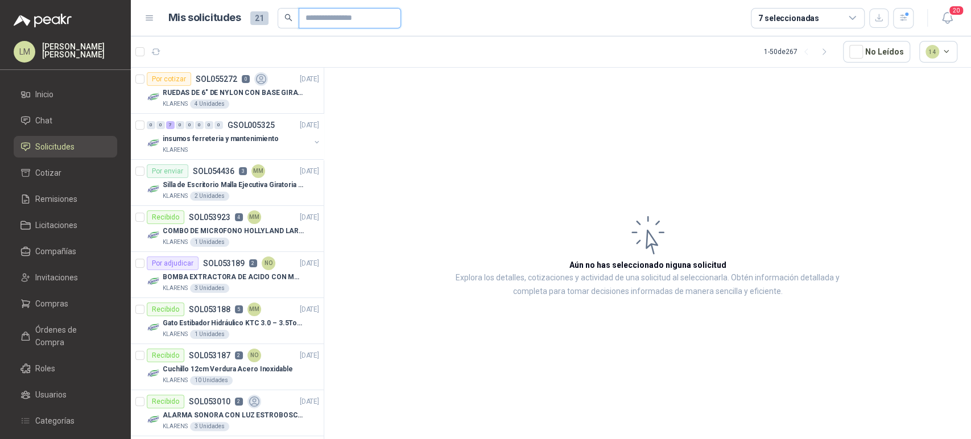
click at [325, 20] on input "text" at bounding box center [345, 18] width 80 height 19
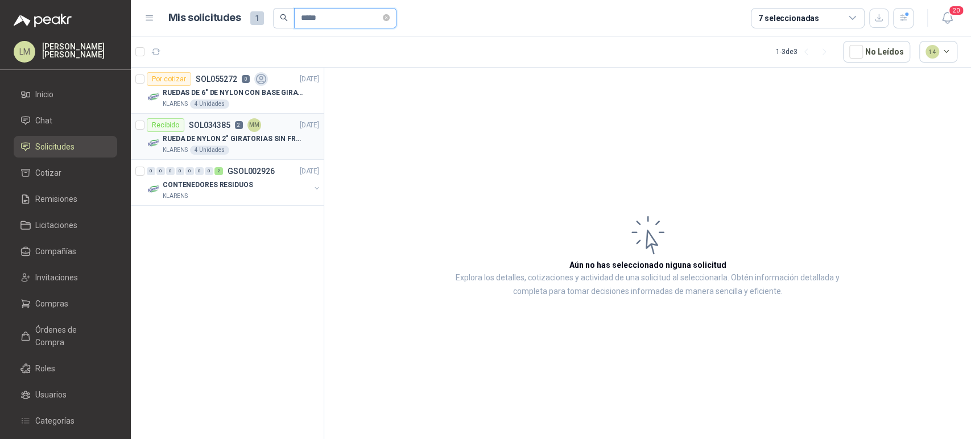
type input "*****"
click at [256, 138] on p "RUEDA DE NYLON 2" GIRATORIAS SIN FRENO BASE [PERSON_NAME] INOXIDABLE" at bounding box center [234, 139] width 142 height 11
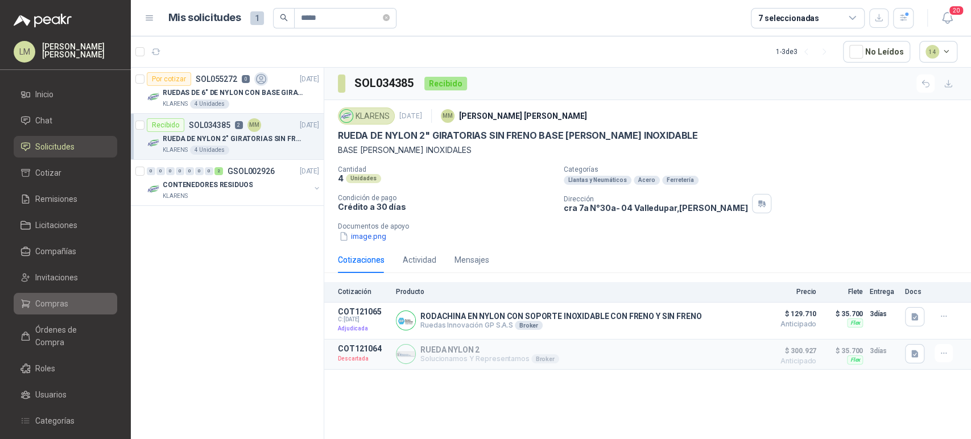
click at [44, 303] on span "Compras" at bounding box center [51, 303] width 33 height 13
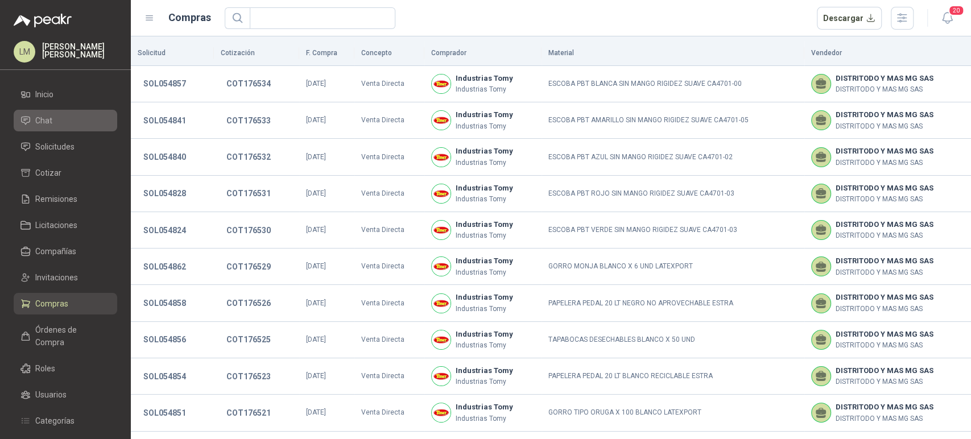
click at [52, 131] on link "Chat" at bounding box center [66, 121] width 104 height 22
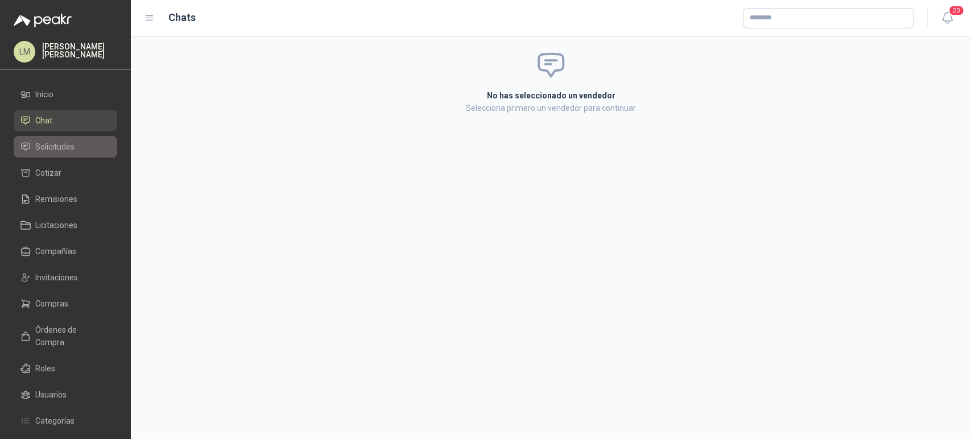
click at [48, 154] on link "Solicitudes" at bounding box center [66, 147] width 104 height 22
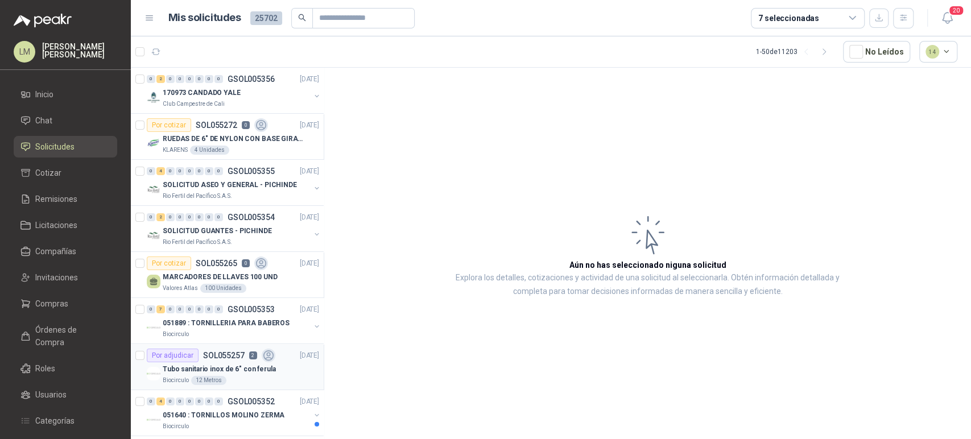
click at [235, 362] on div "Tubo sanitario inox de 6" con ferula" at bounding box center [241, 369] width 156 height 14
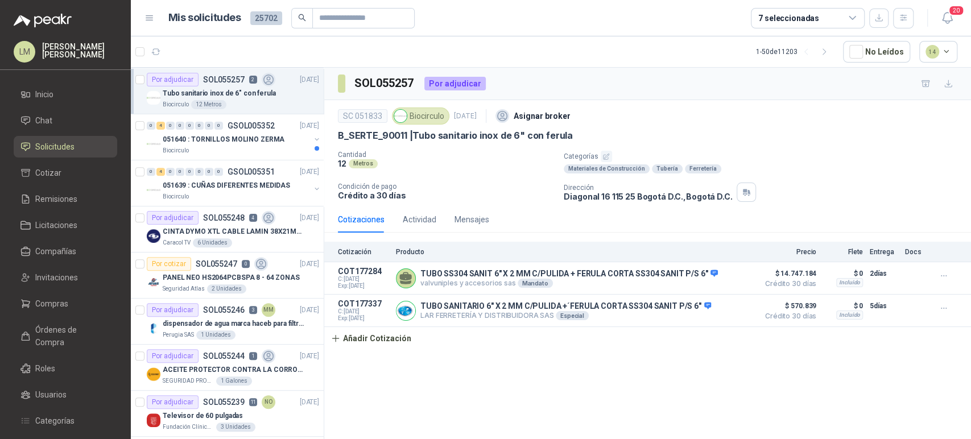
scroll to position [332, 0]
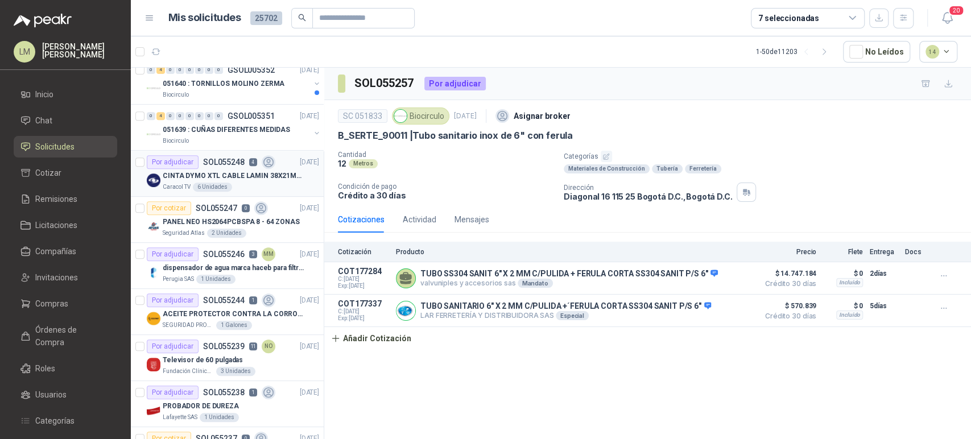
click at [237, 165] on p "SOL055248" at bounding box center [224, 162] width 42 height 8
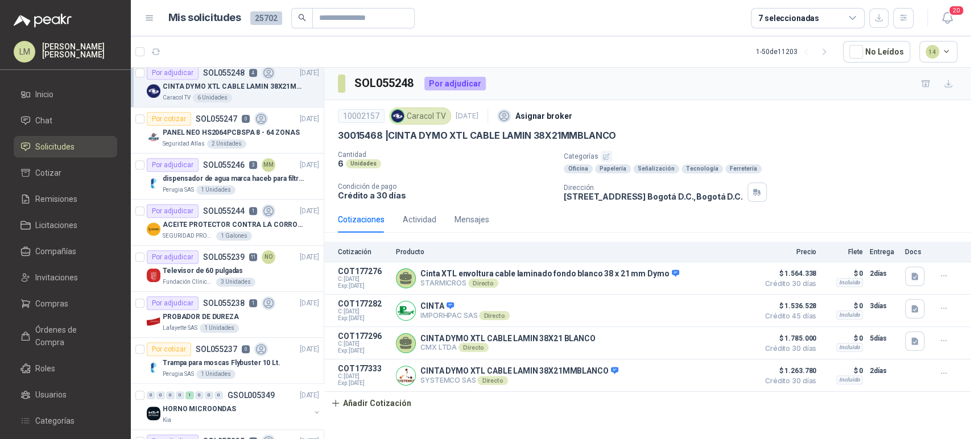
scroll to position [428, 0]
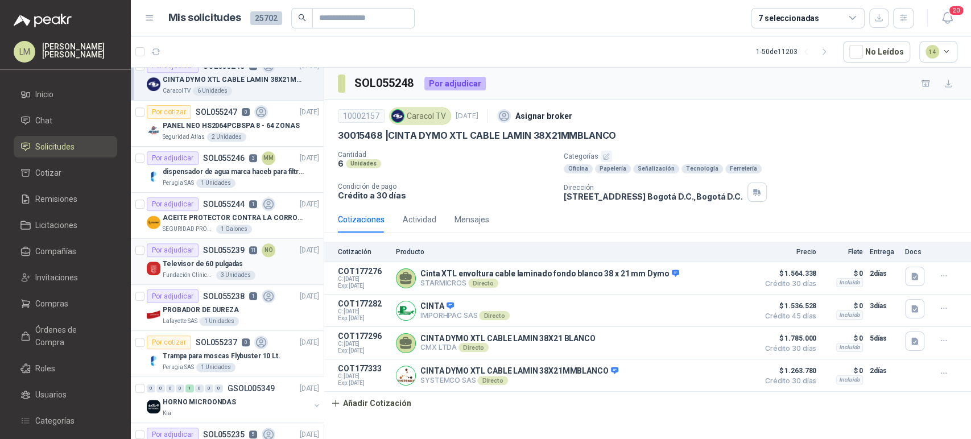
click at [212, 253] on p "SOL055239" at bounding box center [224, 250] width 42 height 8
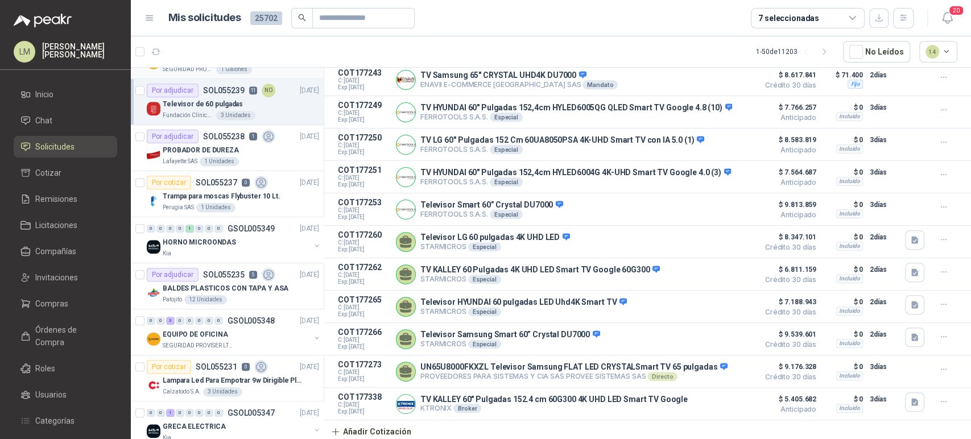
scroll to position [591, 0]
